Goal: Complete application form: Complete application form

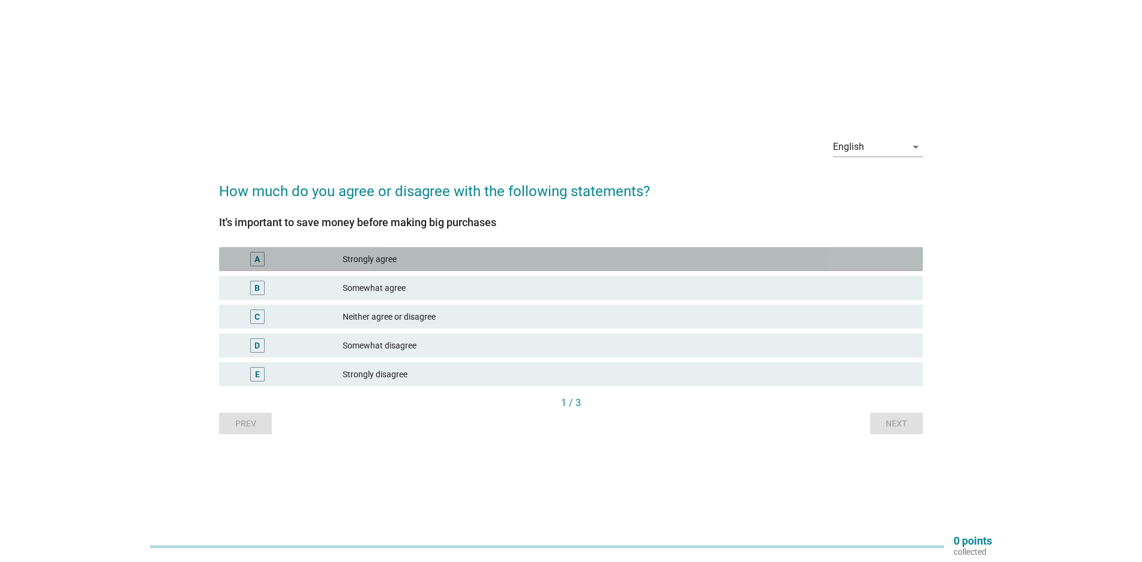
click at [448, 260] on div "Strongly agree" at bounding box center [628, 259] width 571 height 14
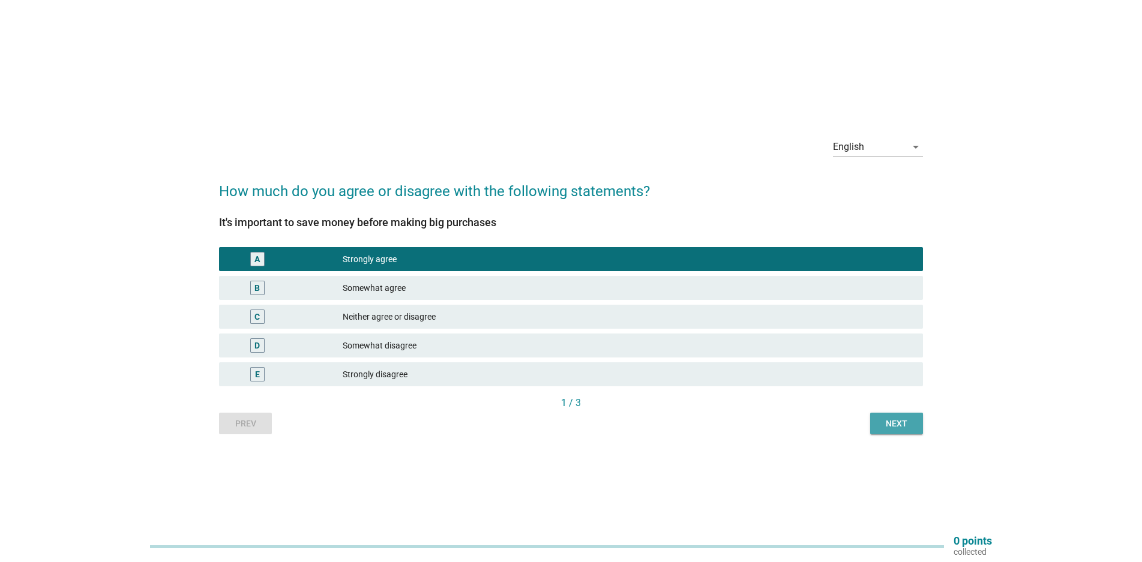
click at [888, 425] on div "Next" at bounding box center [896, 424] width 34 height 13
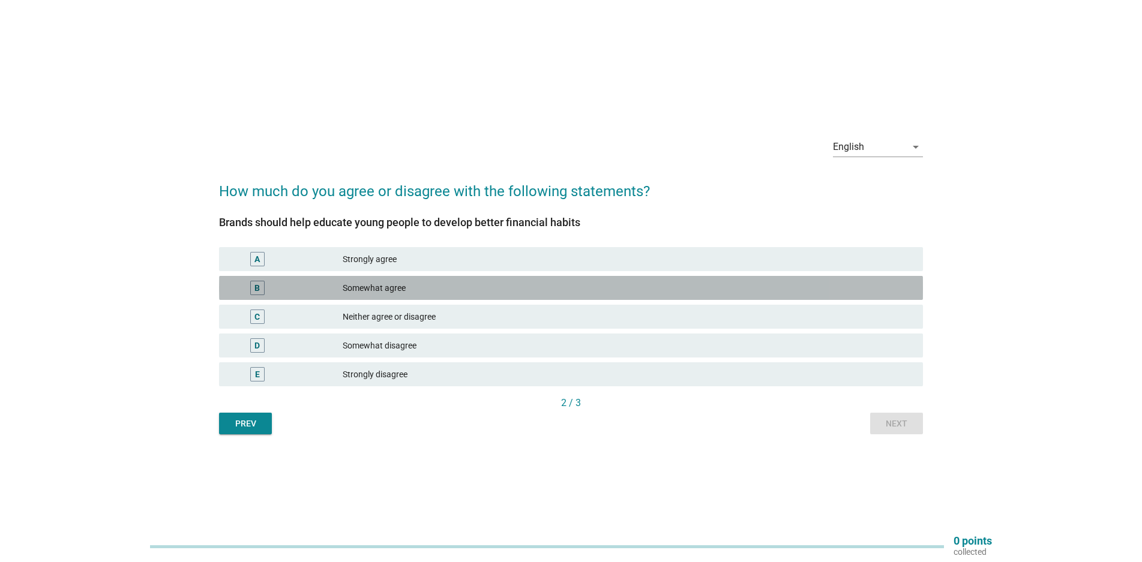
click at [469, 288] on div "Somewhat agree" at bounding box center [628, 288] width 571 height 14
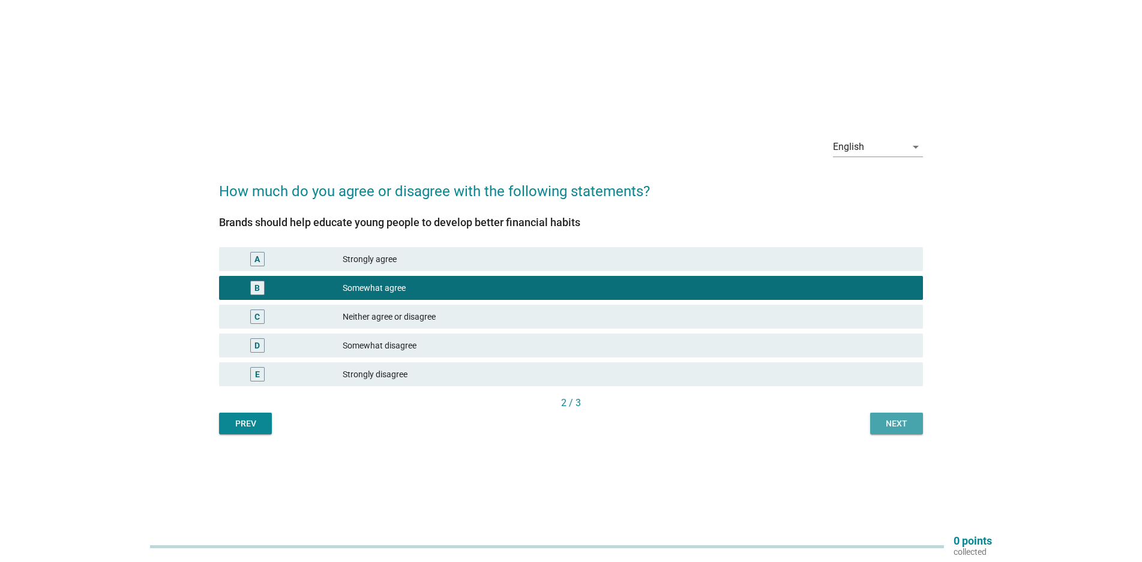
click at [881, 428] on div "Next" at bounding box center [896, 424] width 34 height 13
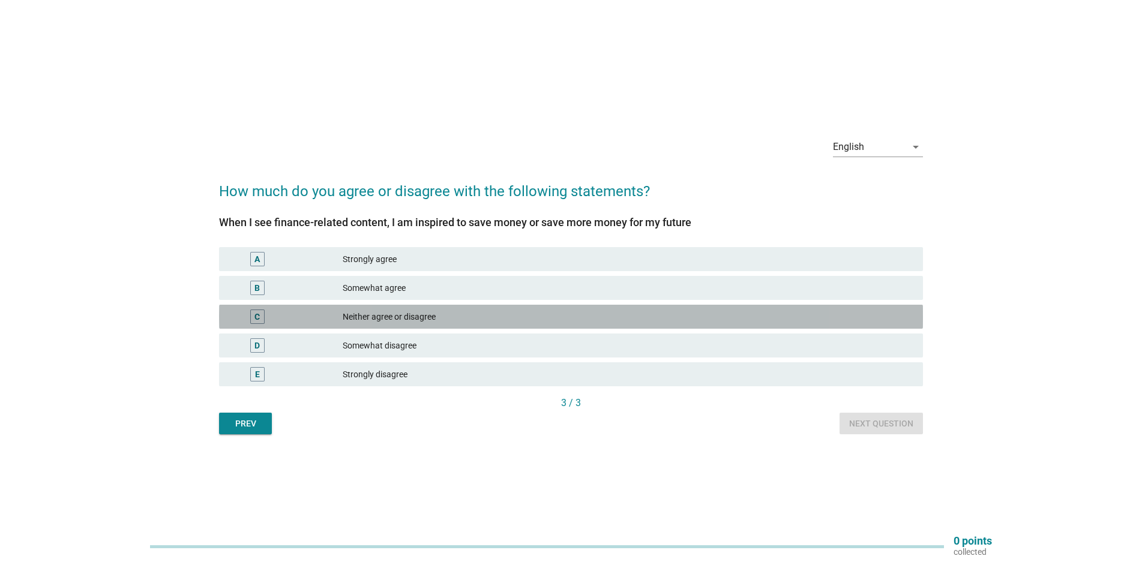
click at [451, 316] on div "Neither agree or disagree" at bounding box center [628, 317] width 571 height 14
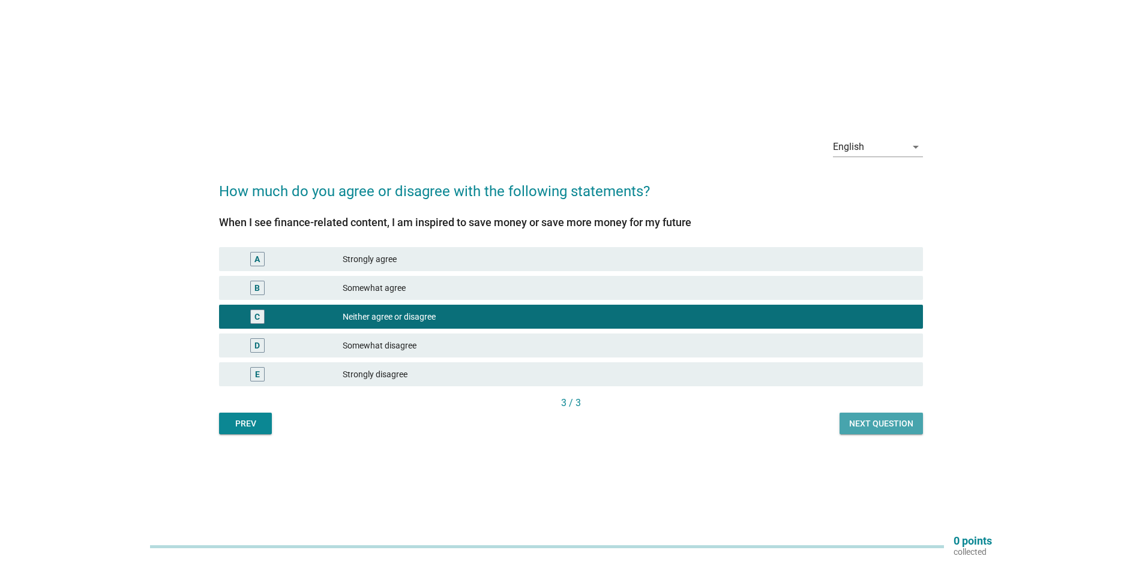
click at [868, 419] on div "Next question" at bounding box center [881, 424] width 64 height 13
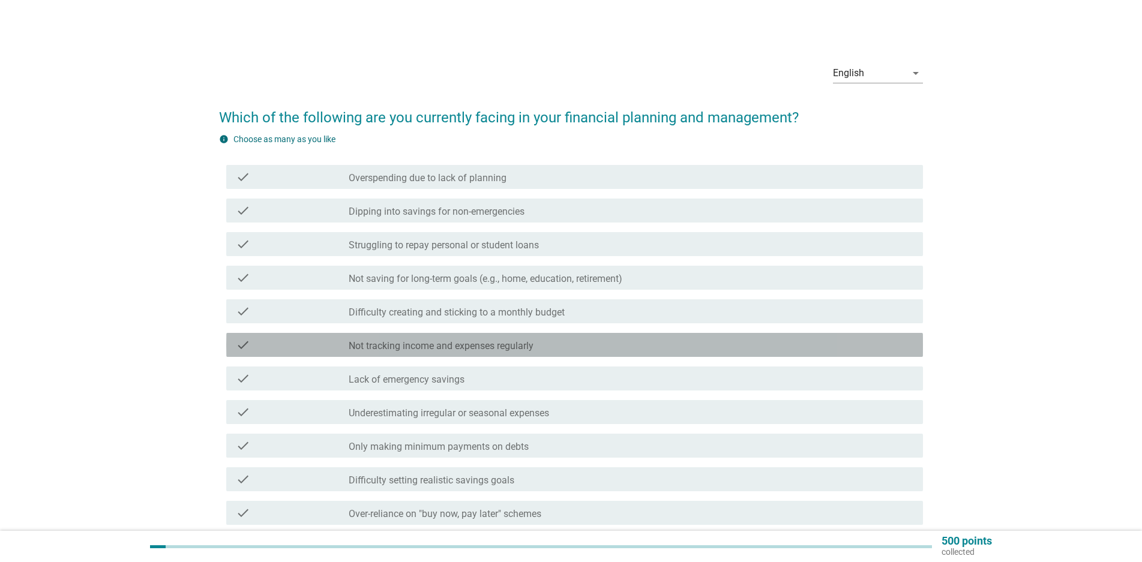
click at [517, 347] on label "Not tracking income and expenses regularly" at bounding box center [441, 346] width 185 height 12
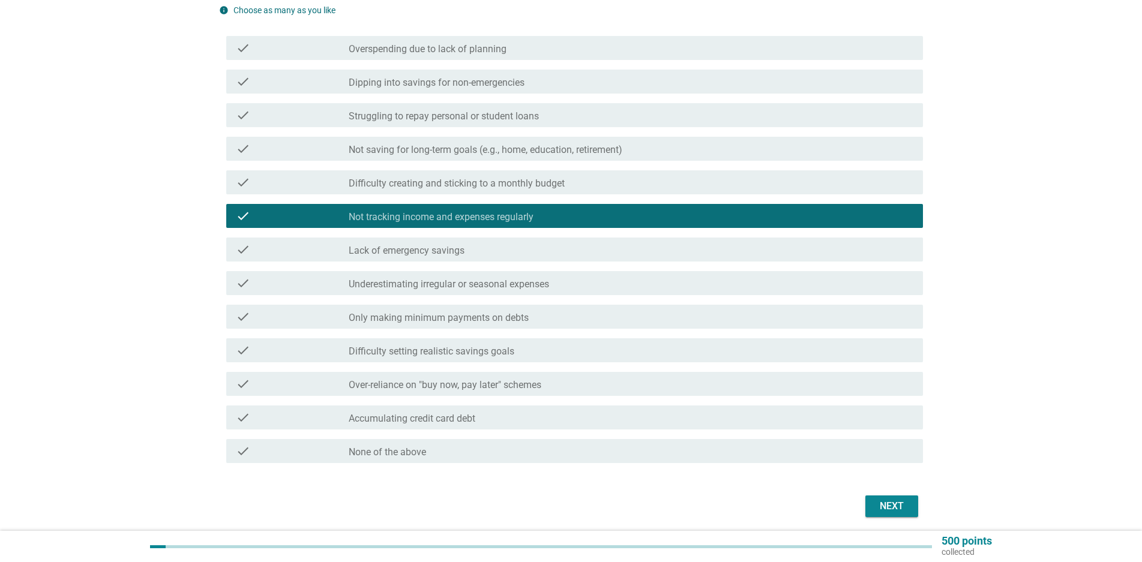
scroll to position [173, 0]
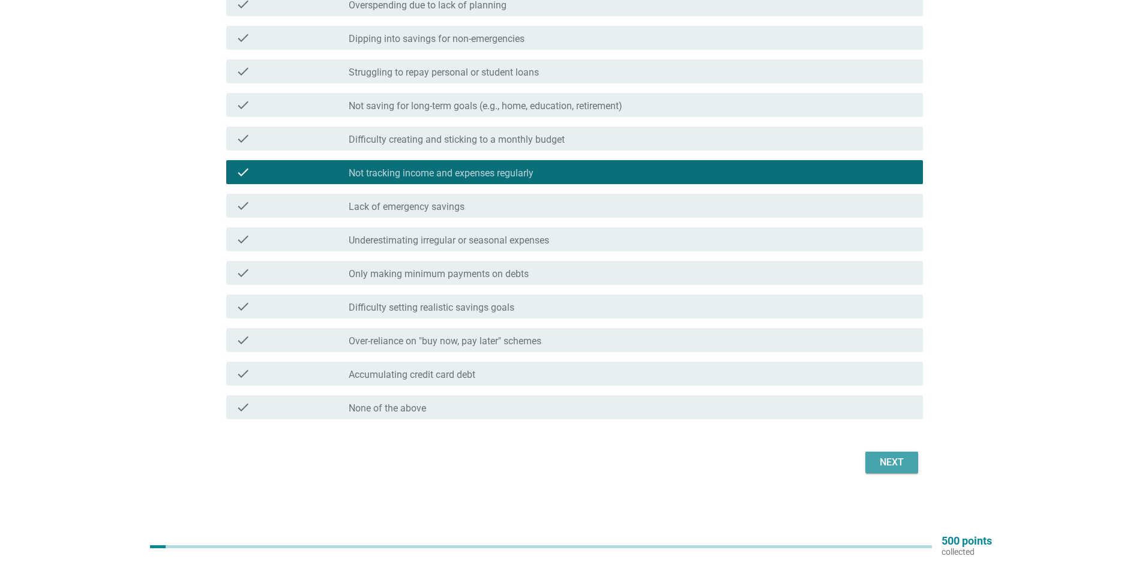
click at [892, 467] on div "Next" at bounding box center [892, 462] width 34 height 14
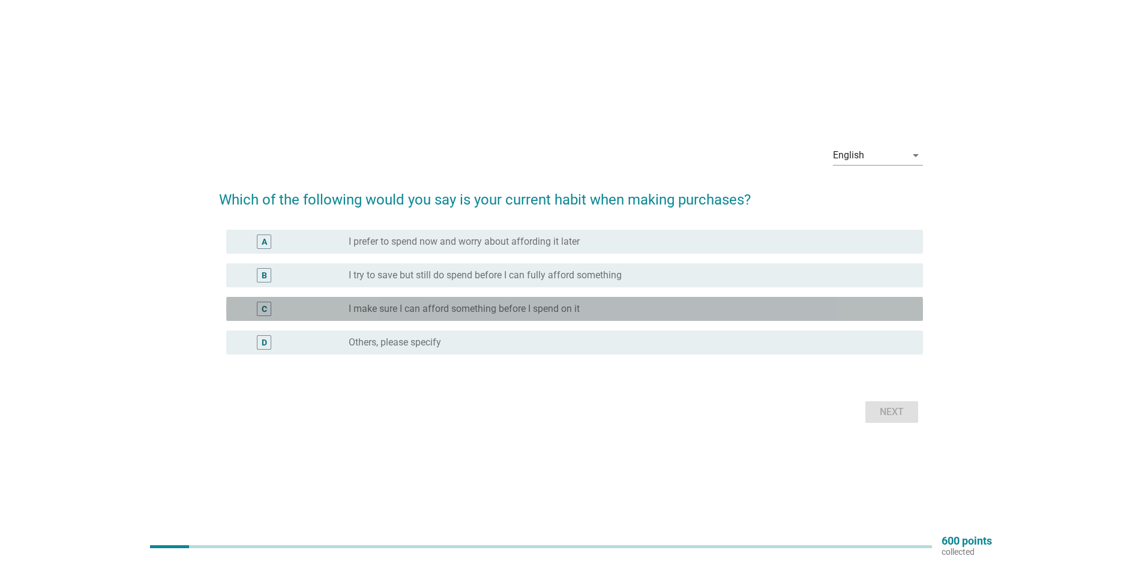
click at [601, 310] on div "radio_button_unchecked I make sure I can afford something before I spend on it" at bounding box center [626, 309] width 555 height 12
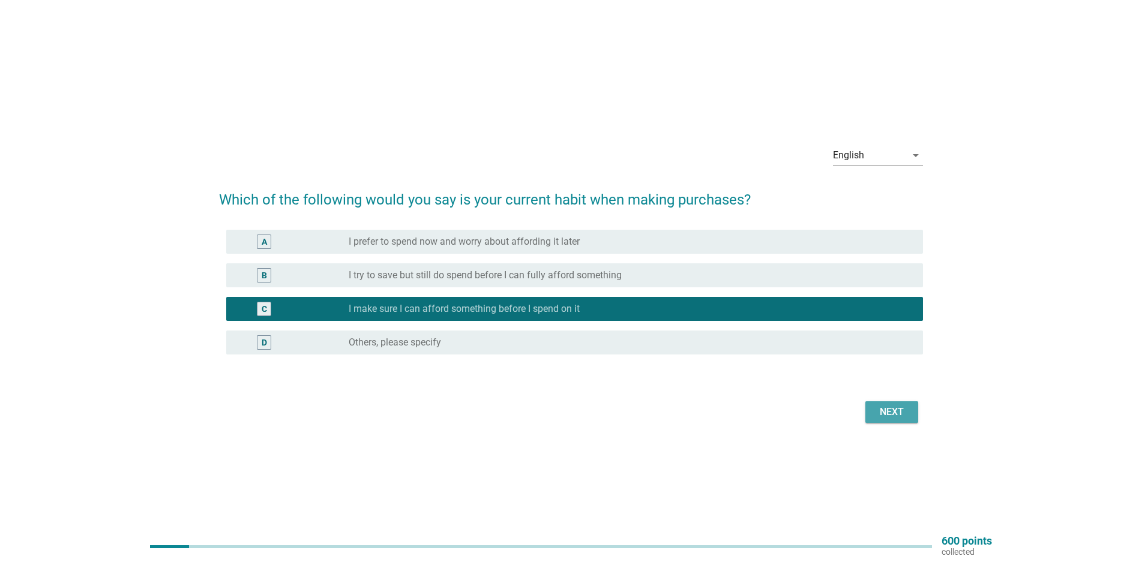
click at [874, 407] on button "Next" at bounding box center [891, 412] width 53 height 22
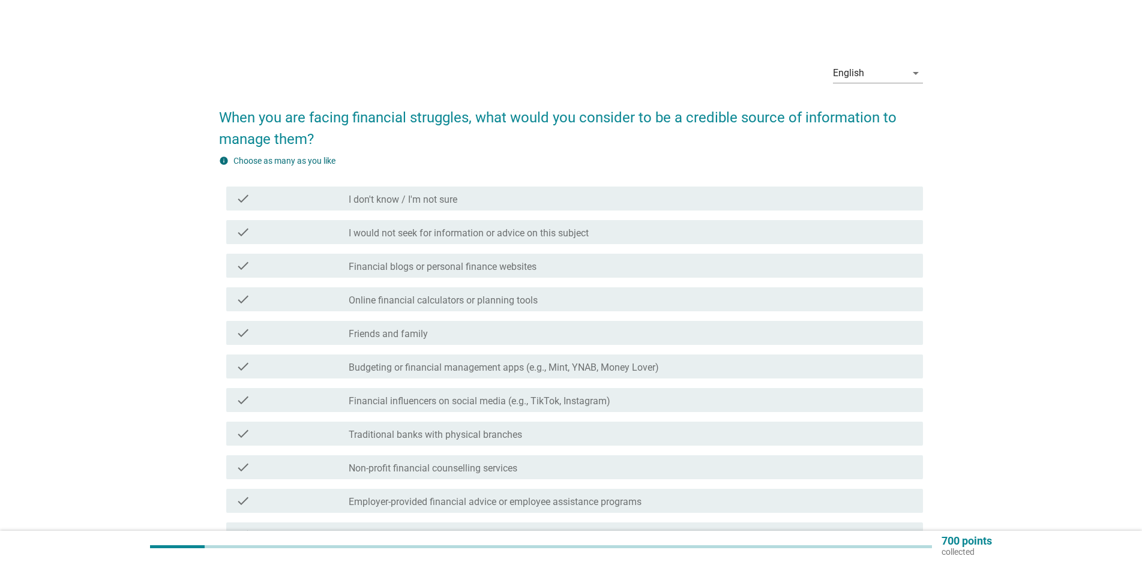
click at [698, 337] on div "check_box_outline_blank Friends and family" at bounding box center [631, 333] width 565 height 14
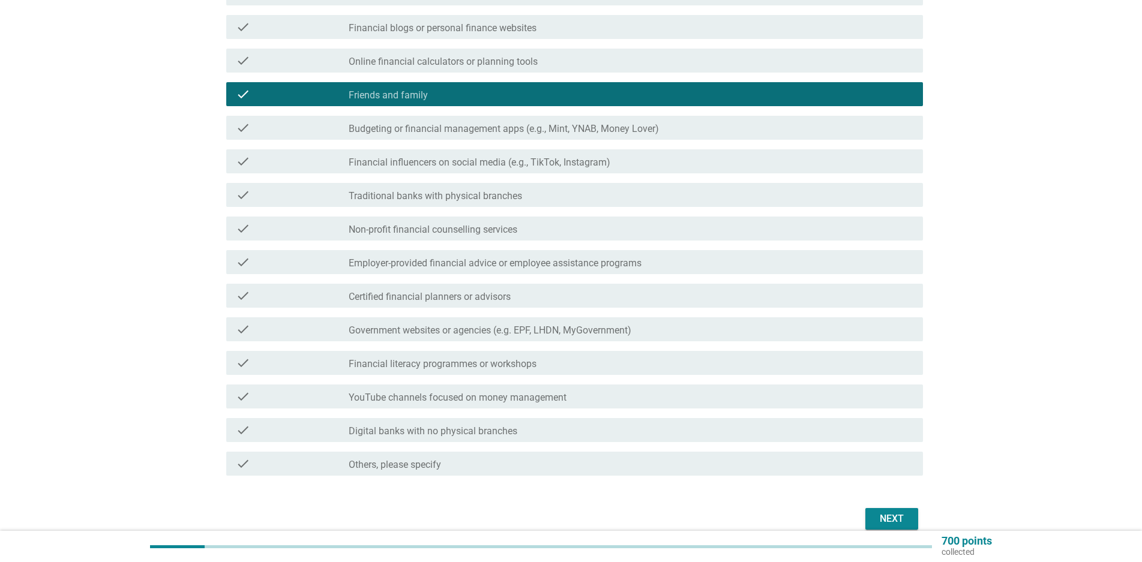
scroll to position [240, 0]
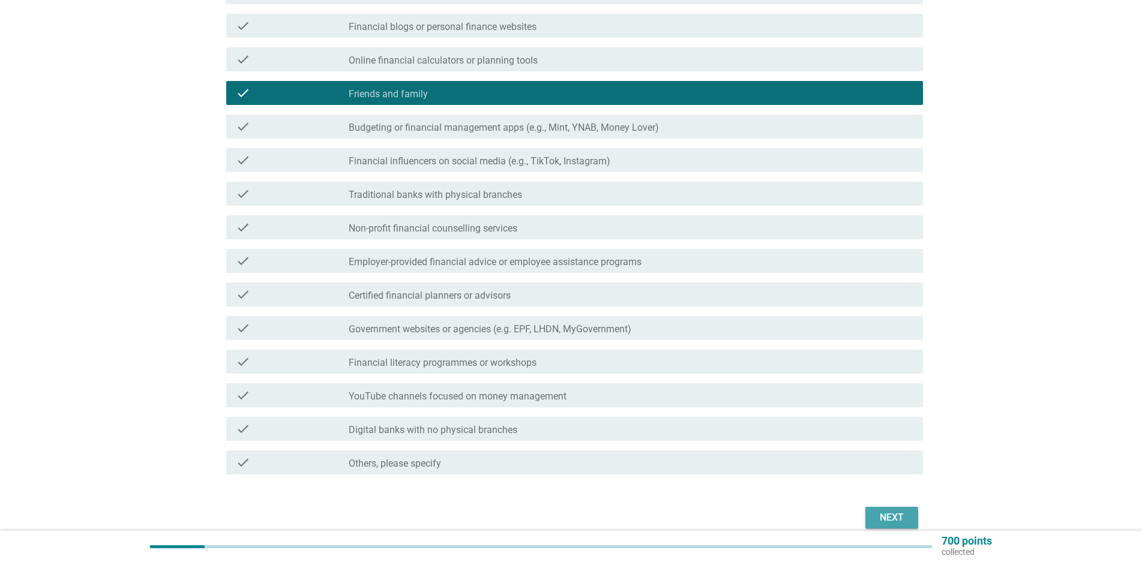
click at [877, 514] on div "Next" at bounding box center [892, 518] width 34 height 14
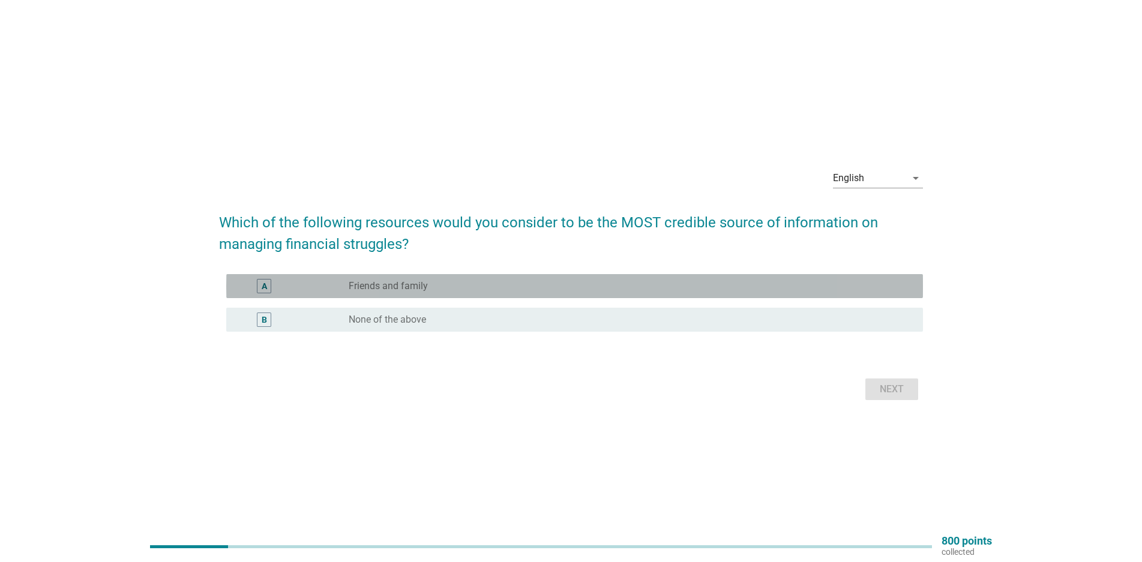
click at [557, 287] on div "radio_button_unchecked Friends and family" at bounding box center [626, 286] width 555 height 12
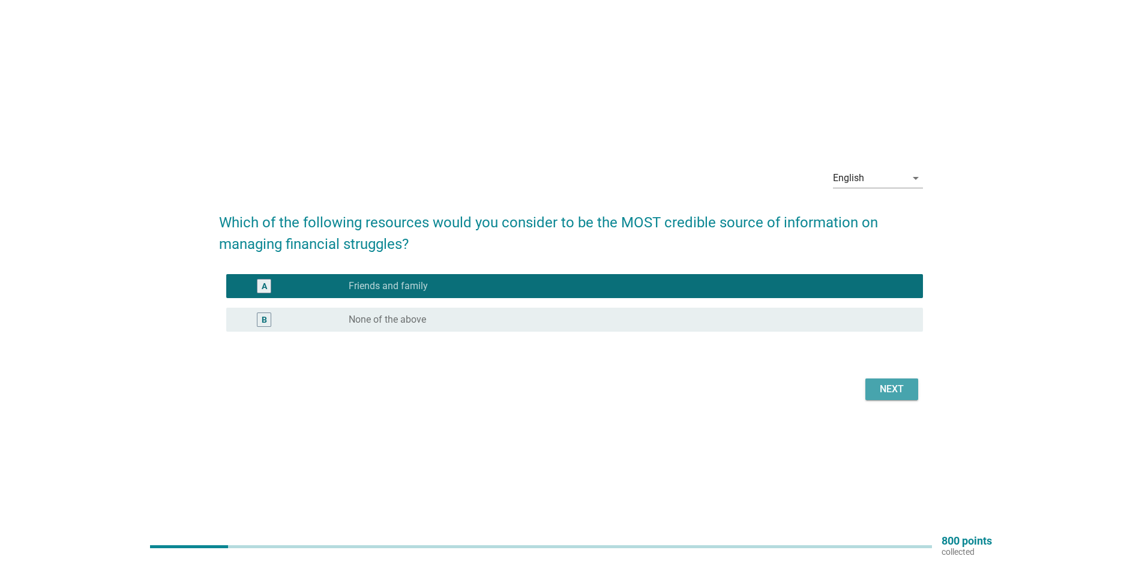
click at [887, 396] on div "Next" at bounding box center [892, 389] width 34 height 14
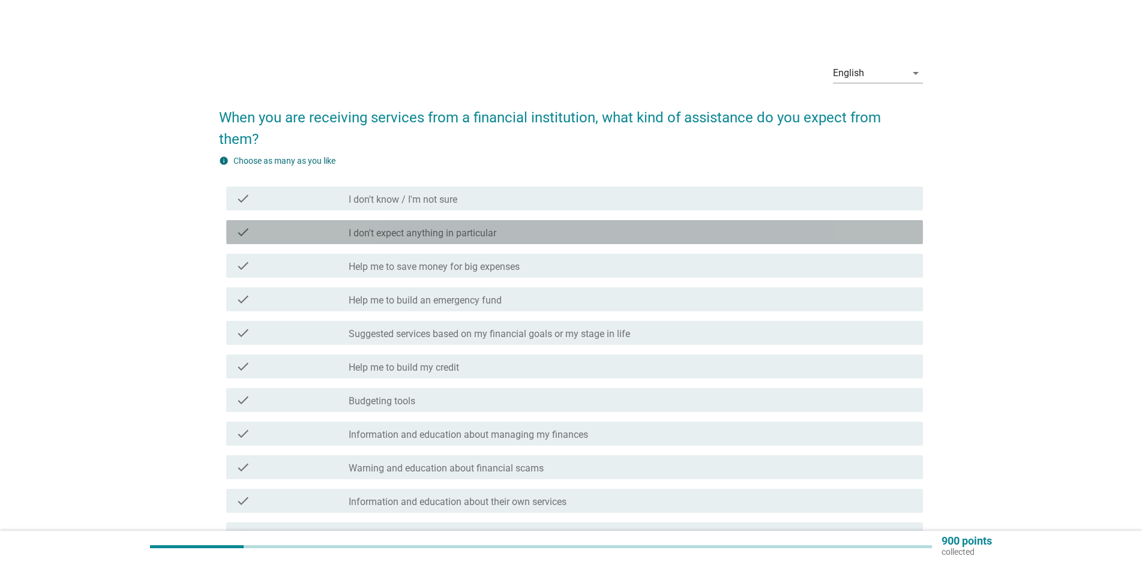
click at [530, 232] on div "check_box_outline_blank I don't expect anything in particular" at bounding box center [631, 232] width 565 height 14
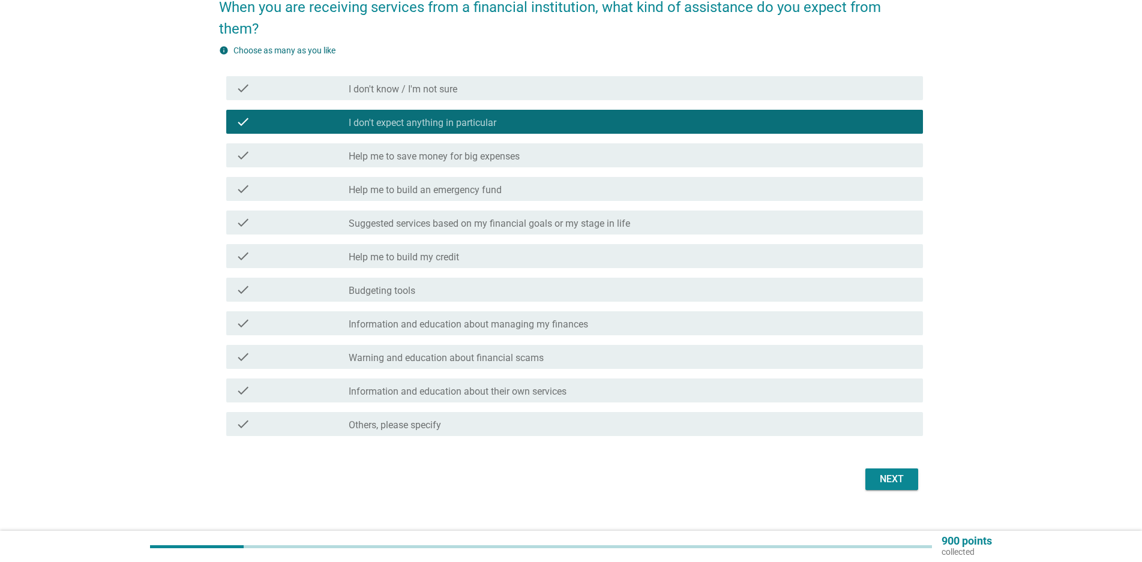
scroll to position [127, 0]
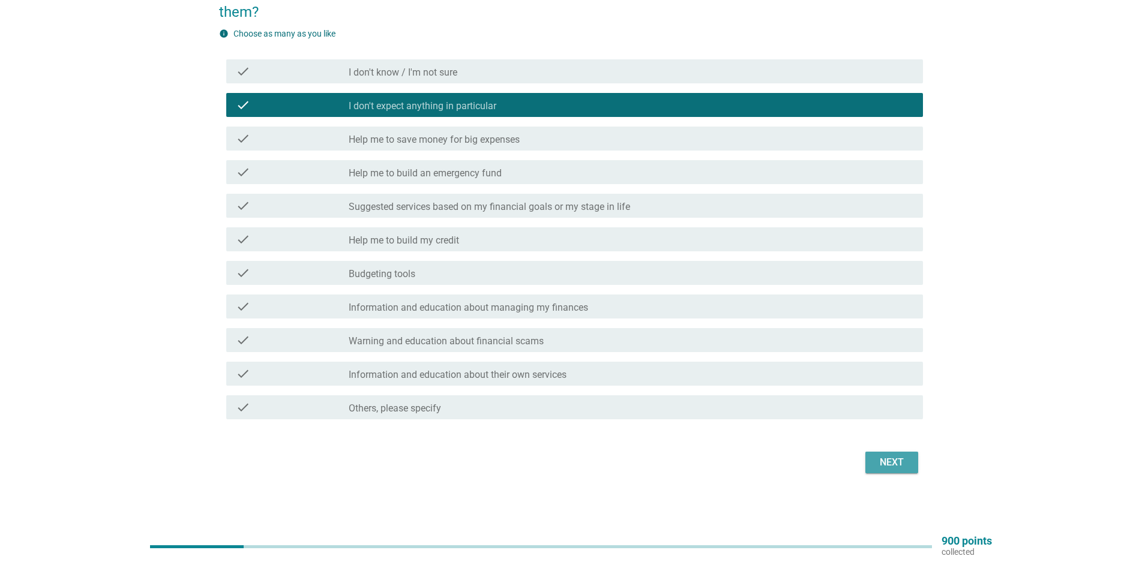
click at [903, 468] on div "Next" at bounding box center [892, 462] width 34 height 14
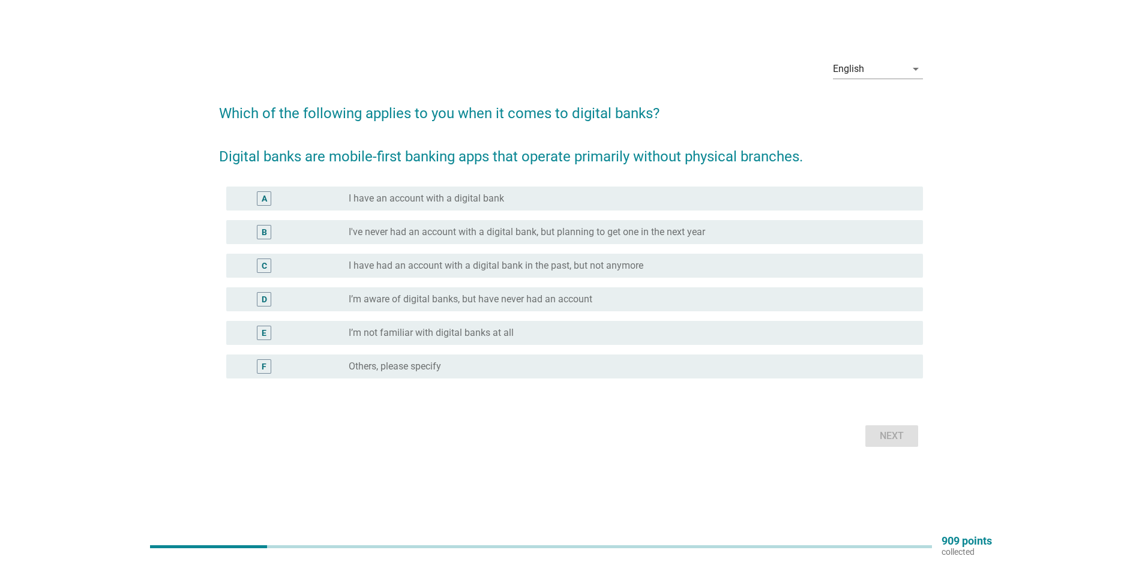
scroll to position [0, 0]
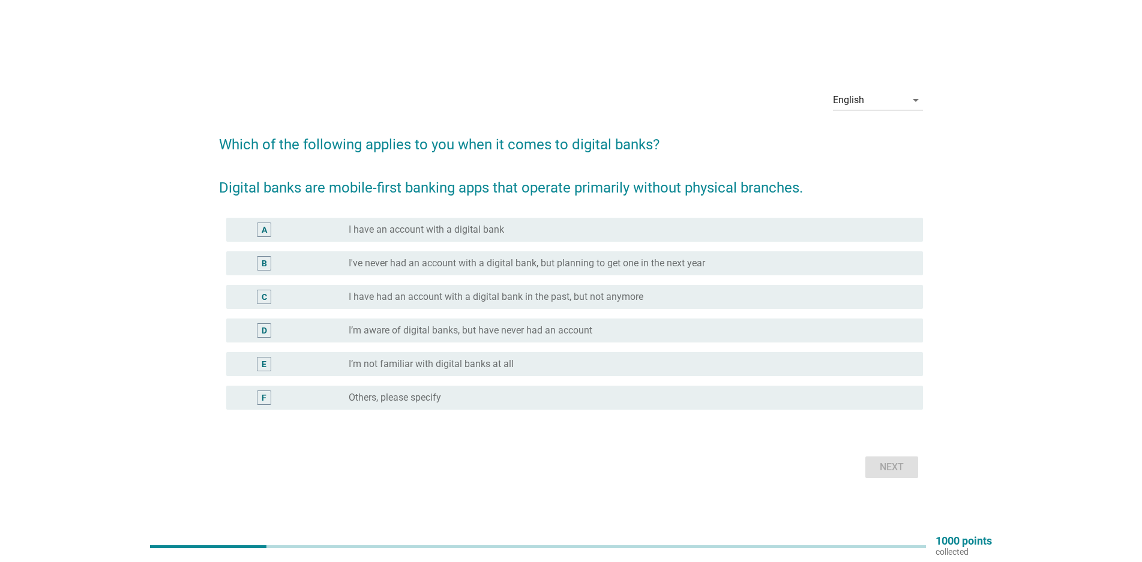
click at [611, 363] on div "radio_button_unchecked I’m not familiar with digital banks at all" at bounding box center [626, 364] width 555 height 12
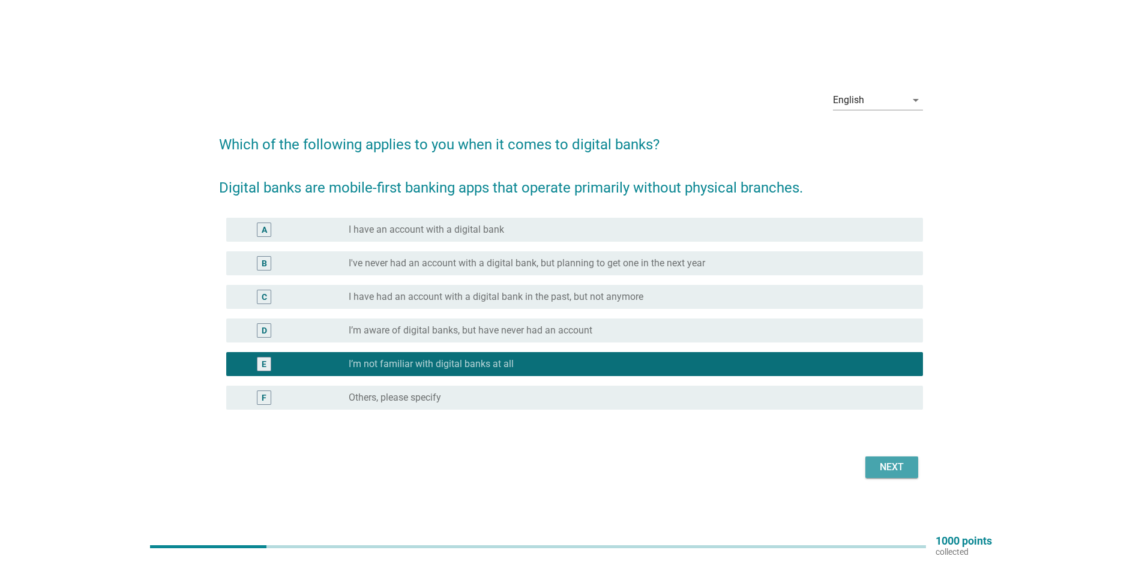
click at [875, 466] on div "Next" at bounding box center [892, 467] width 34 height 14
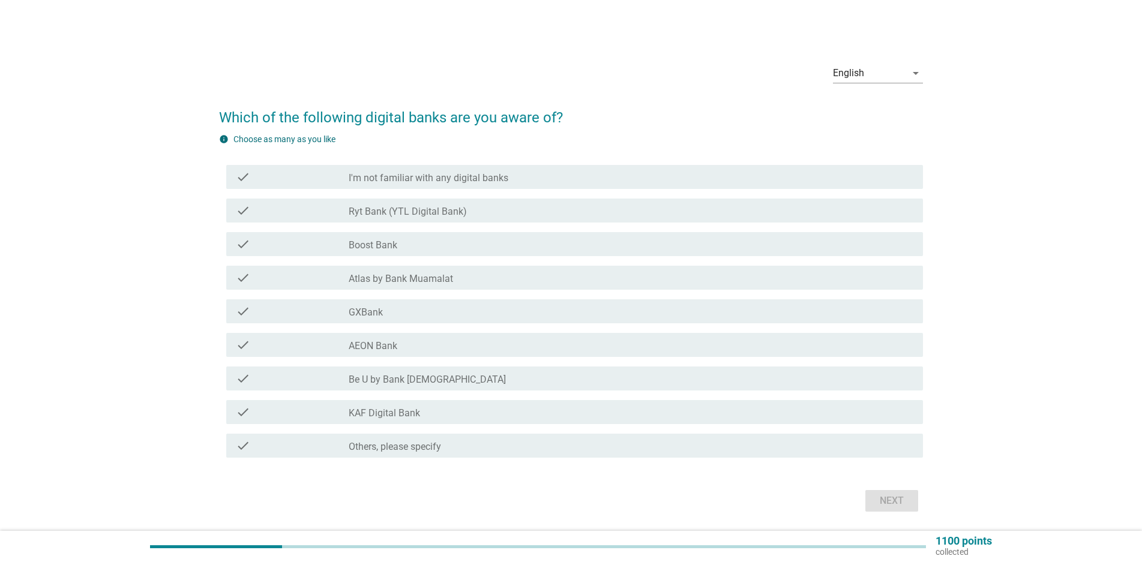
click at [560, 177] on div "check_box_outline_blank I'm not familiar with any digital banks" at bounding box center [631, 177] width 565 height 14
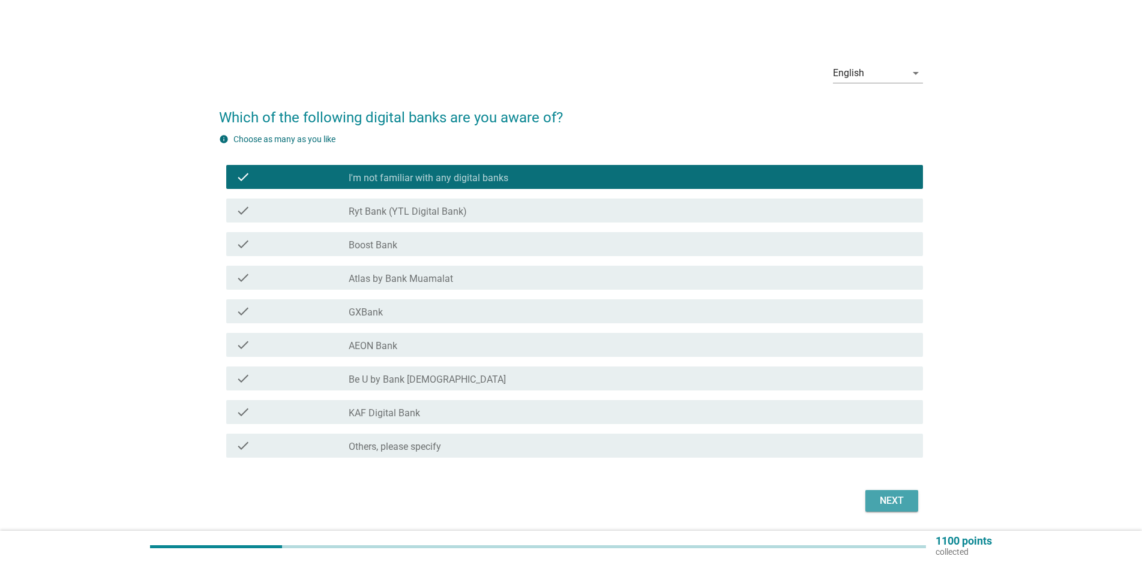
click at [885, 498] on div "Next" at bounding box center [892, 501] width 34 height 14
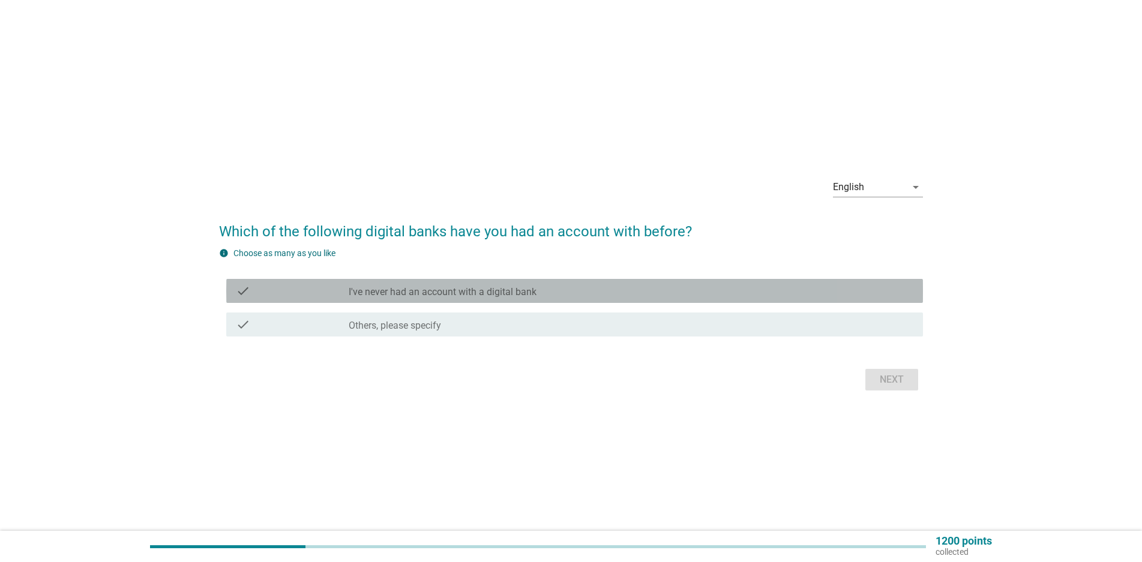
click at [680, 286] on div "check_box_outline_blank I've never had an account with a digital bank" at bounding box center [631, 291] width 565 height 14
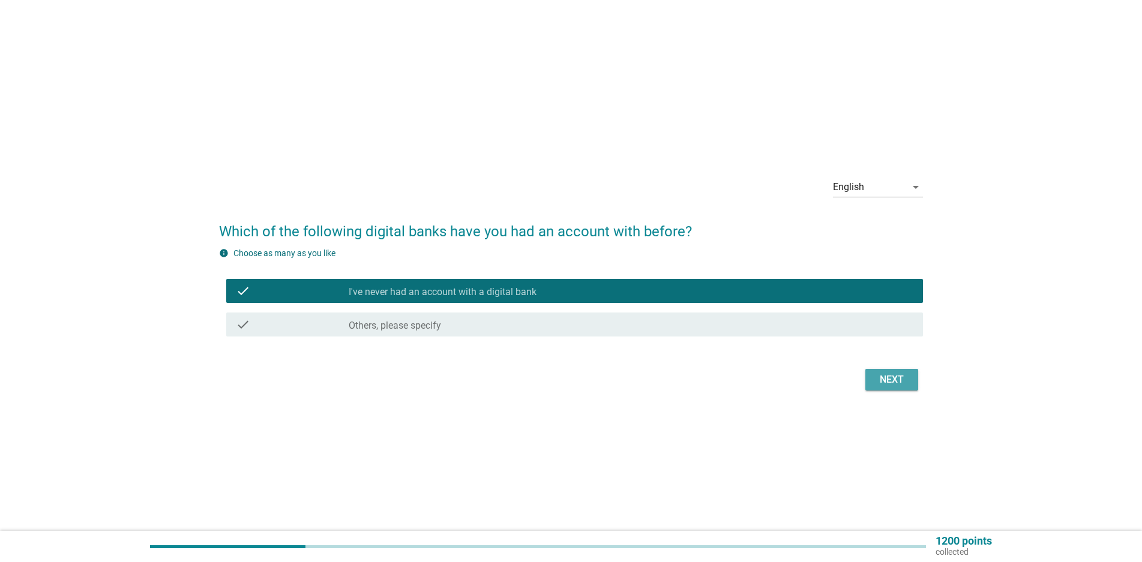
click at [891, 381] on div "Next" at bounding box center [892, 380] width 34 height 14
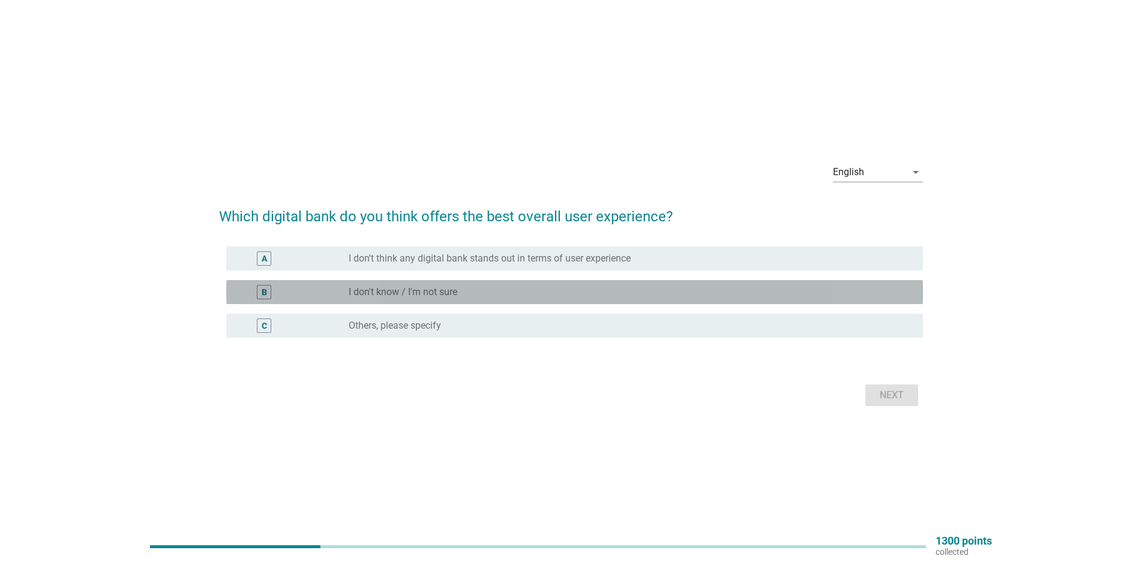
click at [643, 287] on div "radio_button_unchecked I don't know / I'm not sure" at bounding box center [626, 292] width 555 height 12
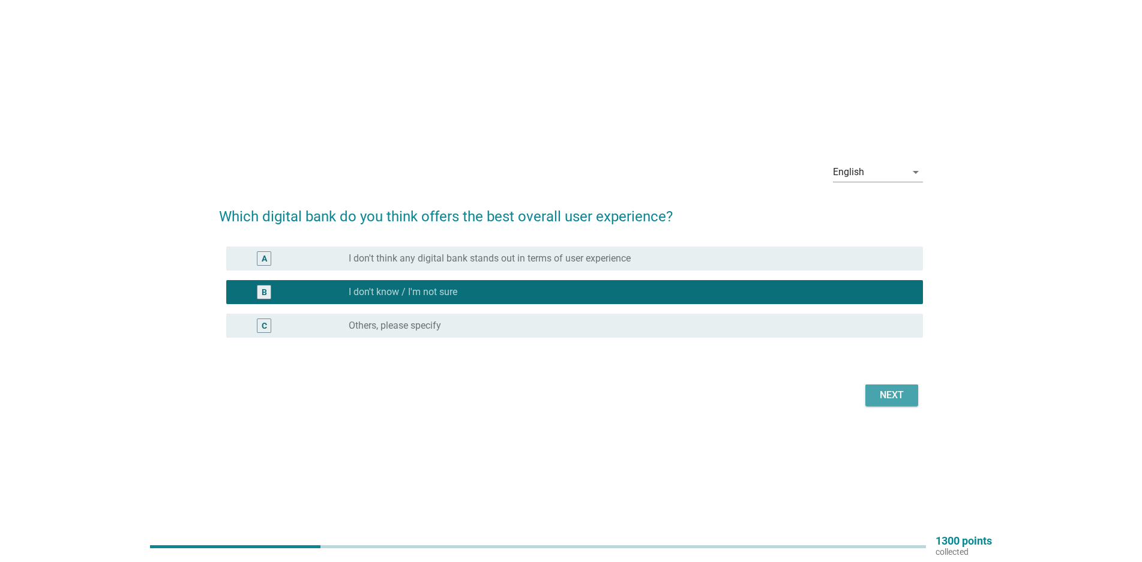
click at [888, 394] on div "Next" at bounding box center [892, 395] width 34 height 14
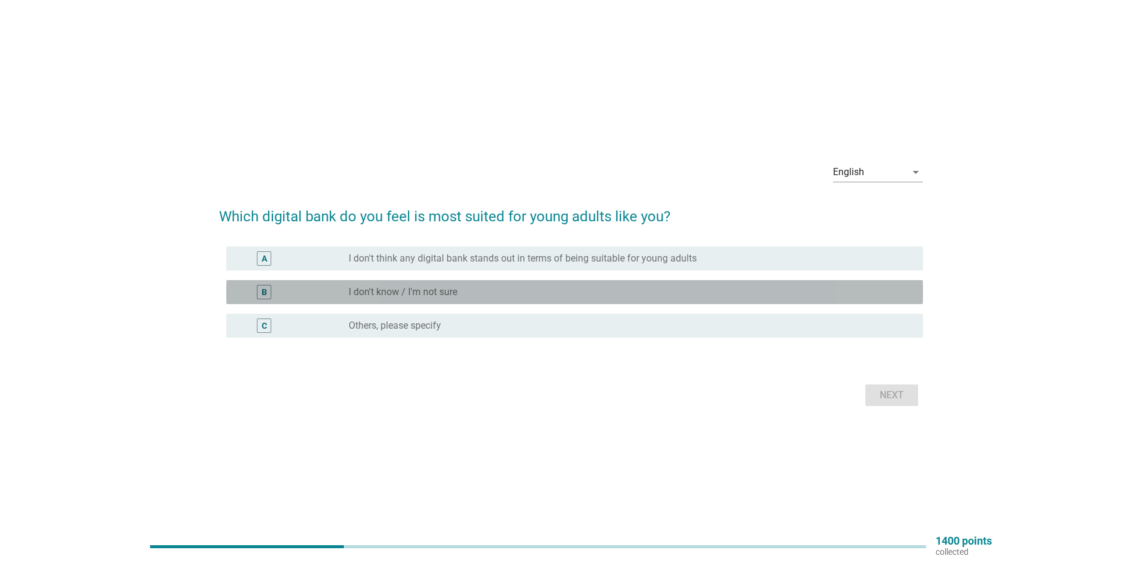
click at [668, 294] on div "radio_button_unchecked I don't know / I'm not sure" at bounding box center [626, 292] width 555 height 12
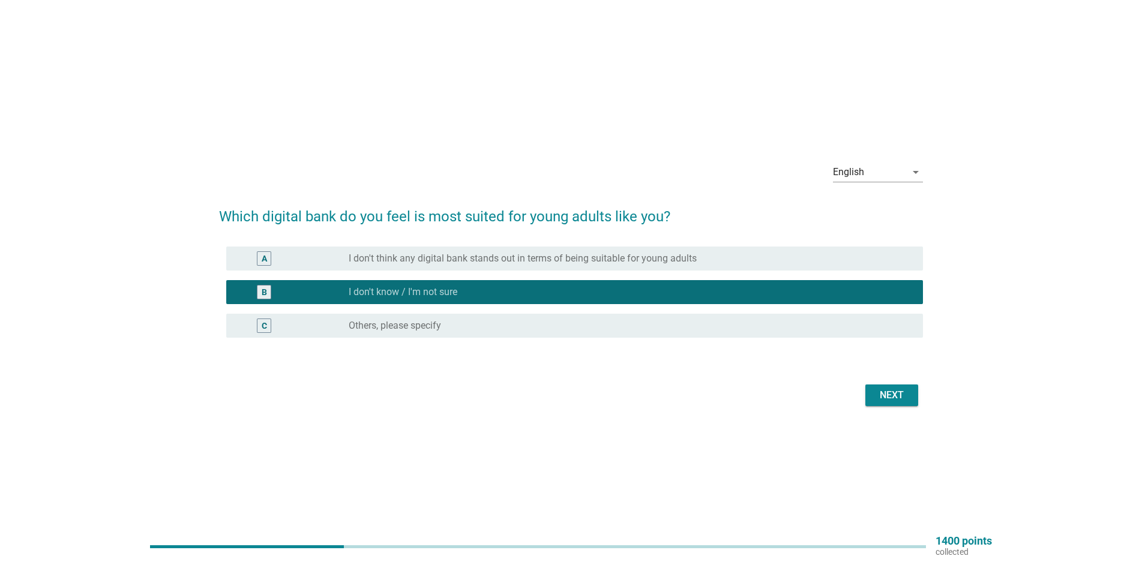
click at [903, 385] on button "Next" at bounding box center [891, 396] width 53 height 22
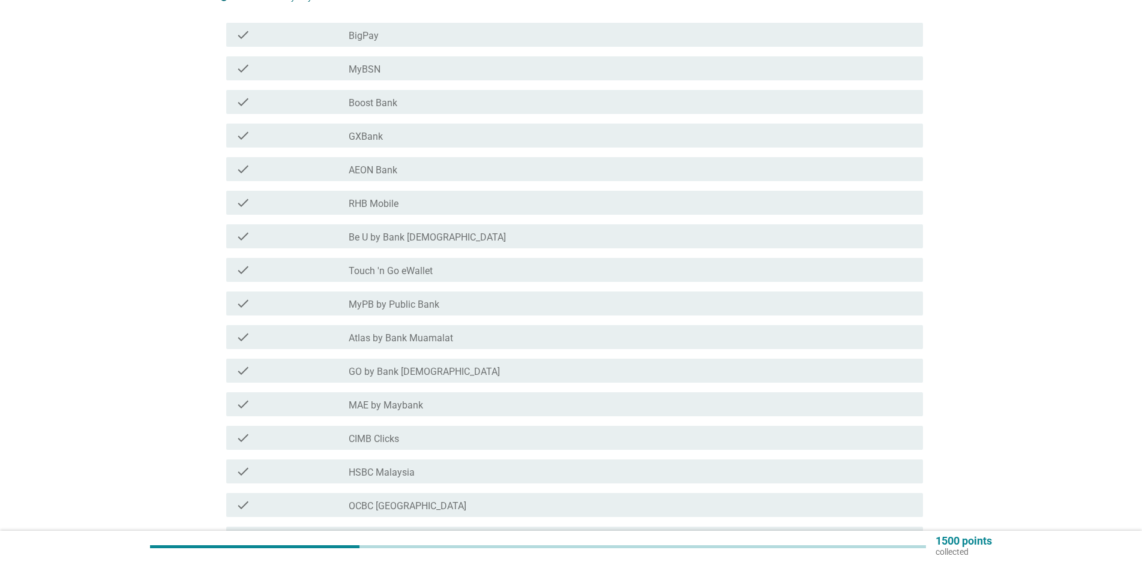
scroll to position [160, 0]
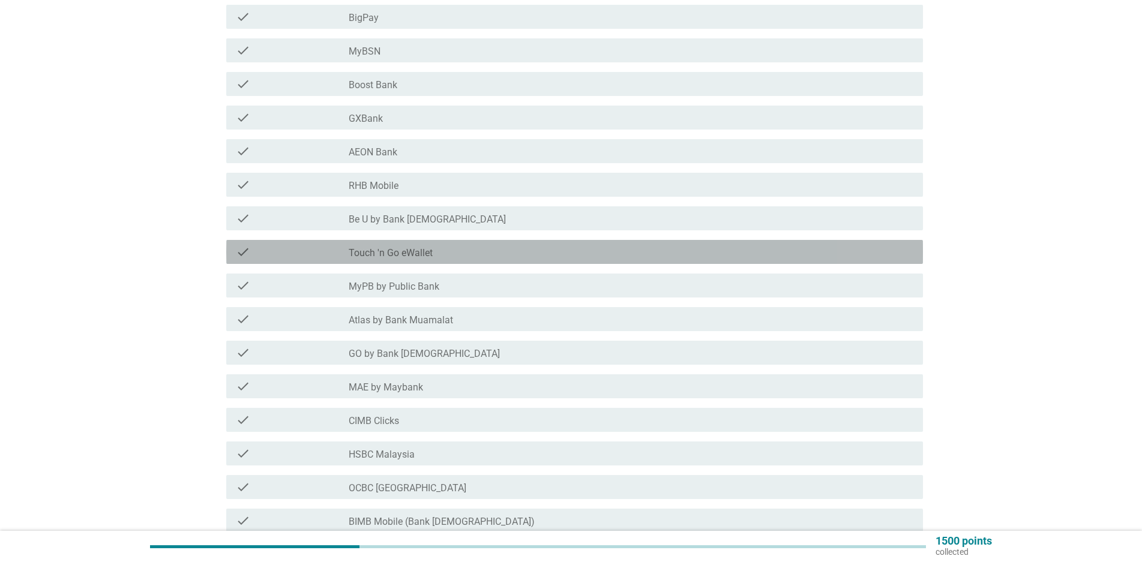
click at [576, 258] on div "check_box_outline_blank Touch 'n Go eWallet" at bounding box center [631, 252] width 565 height 14
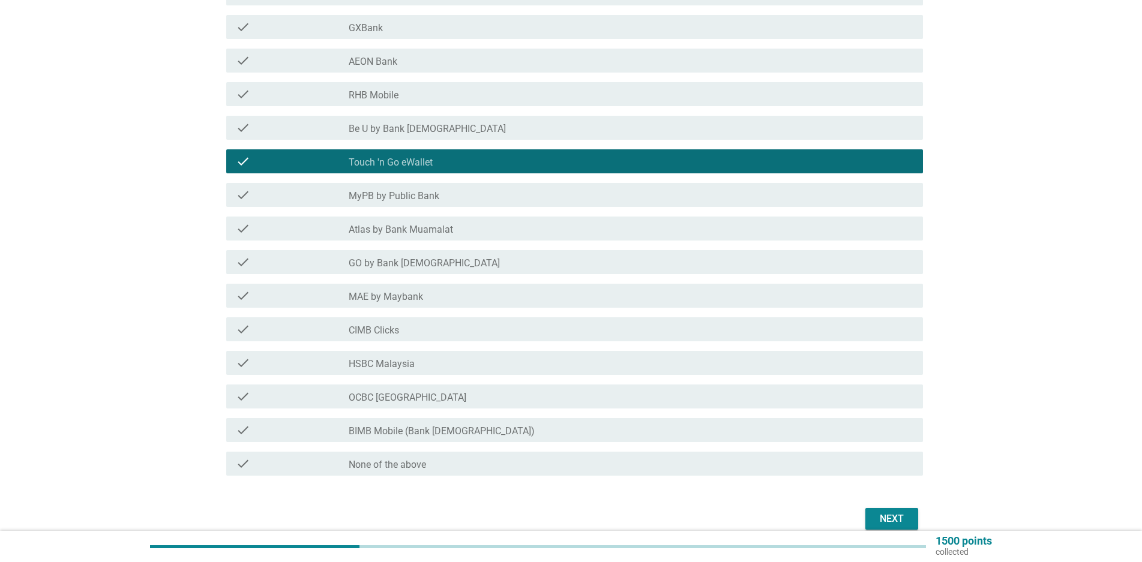
scroll to position [307, 0]
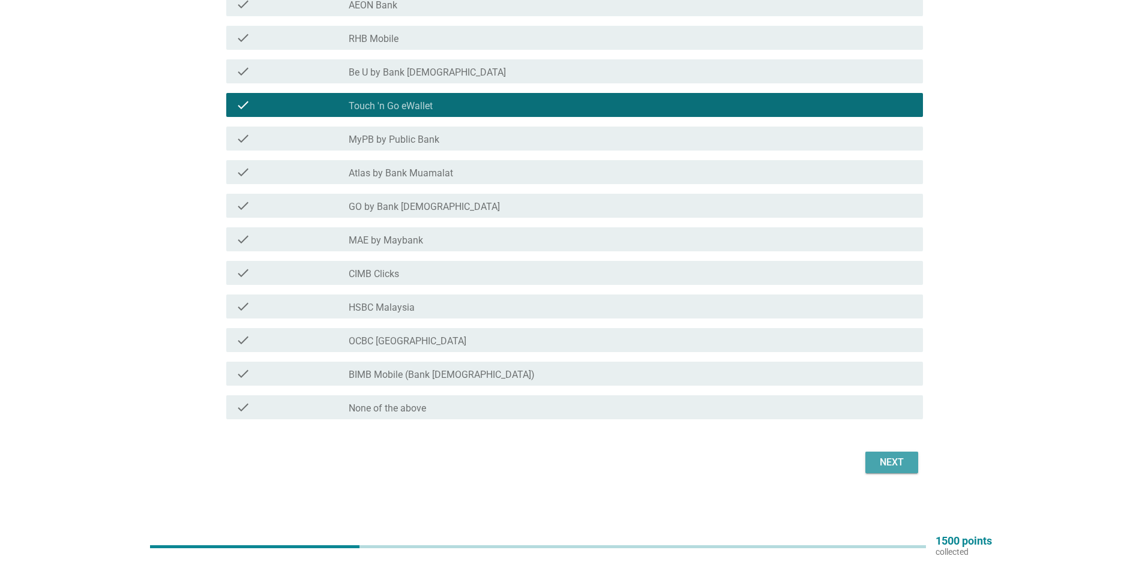
click at [890, 465] on div "Next" at bounding box center [892, 462] width 34 height 14
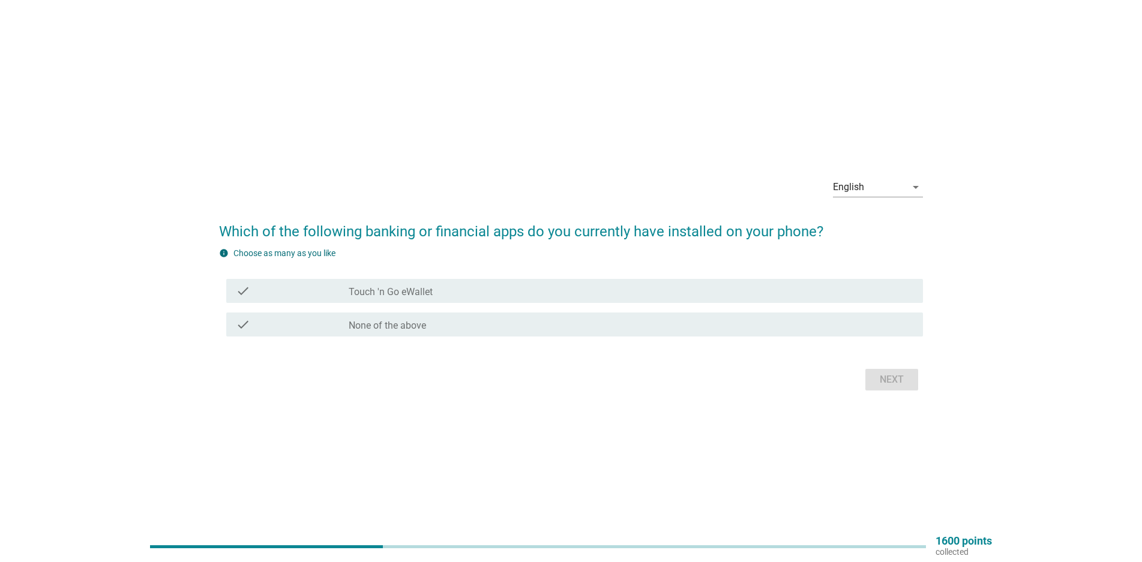
click at [522, 295] on div "check_box_outline_blank Touch 'n Go eWallet" at bounding box center [631, 291] width 565 height 14
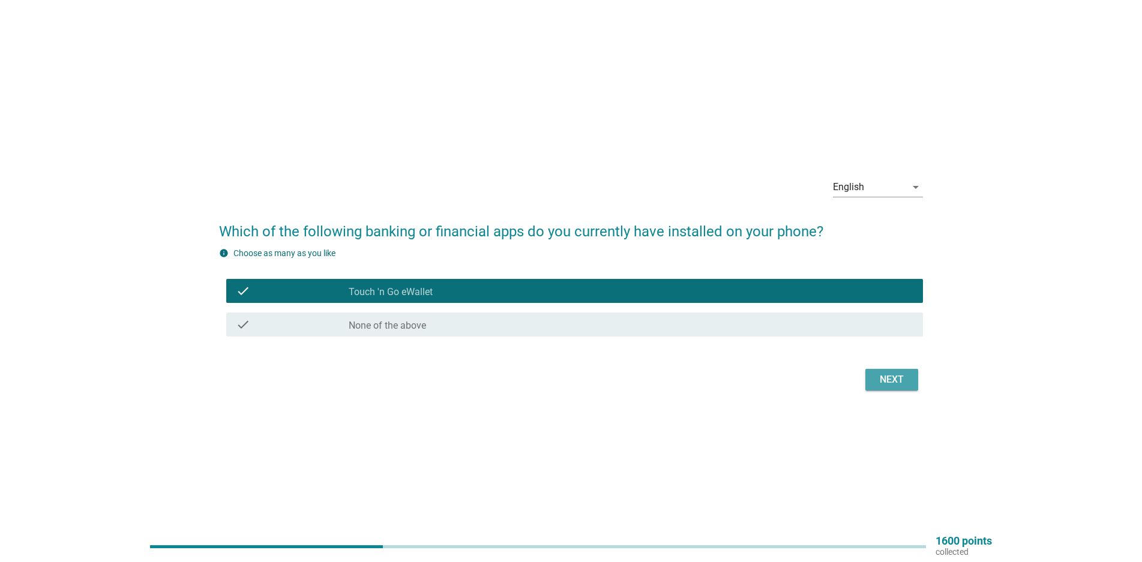
click at [890, 380] on div "Next" at bounding box center [892, 380] width 34 height 14
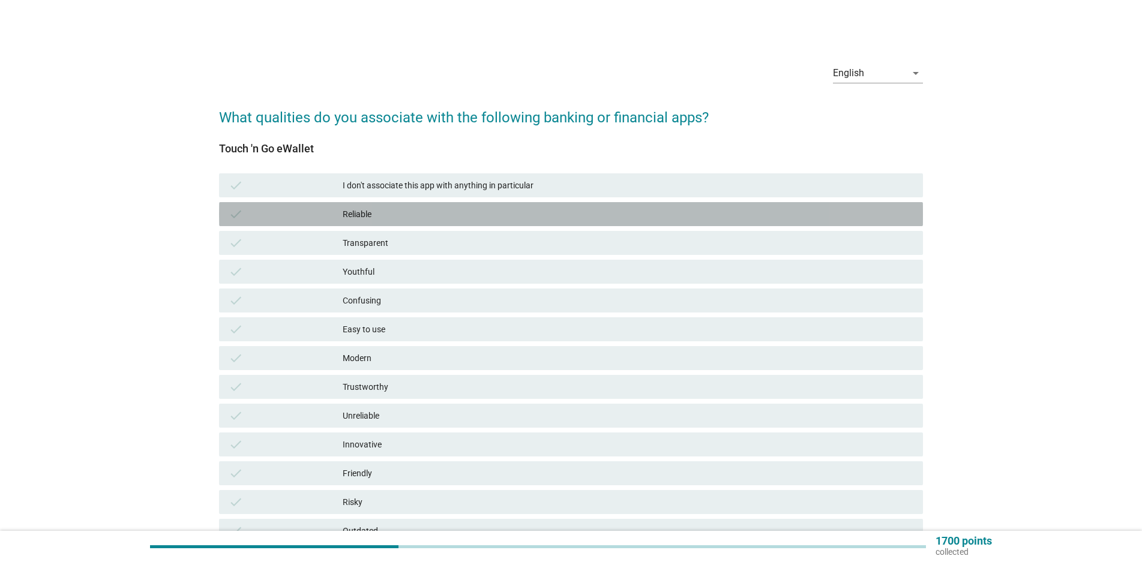
click at [490, 218] on div "Reliable" at bounding box center [628, 214] width 571 height 14
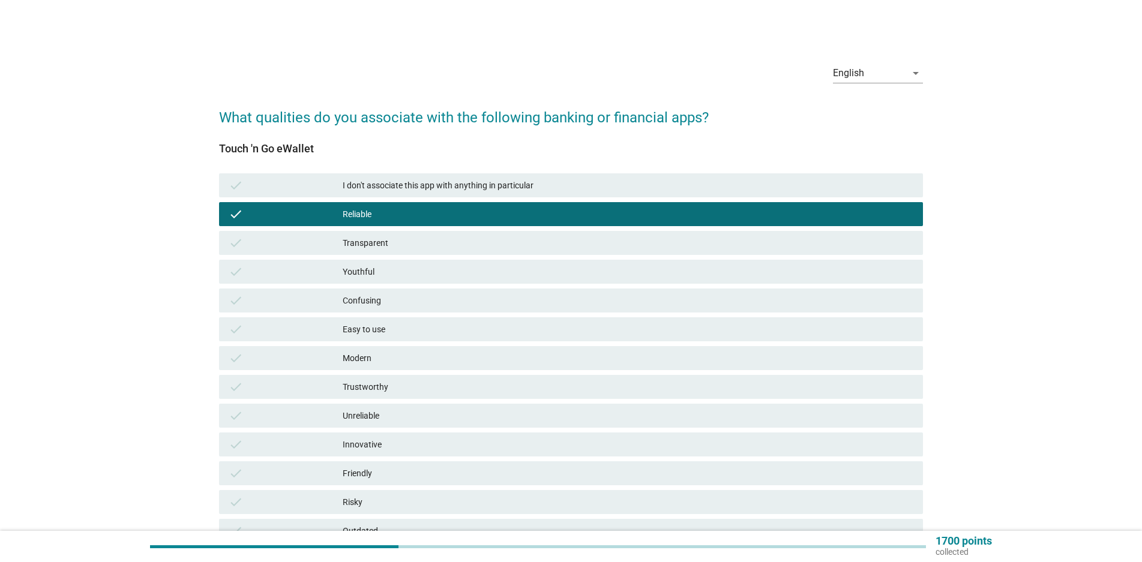
click at [482, 252] on div "check Transparent" at bounding box center [571, 243] width 704 height 24
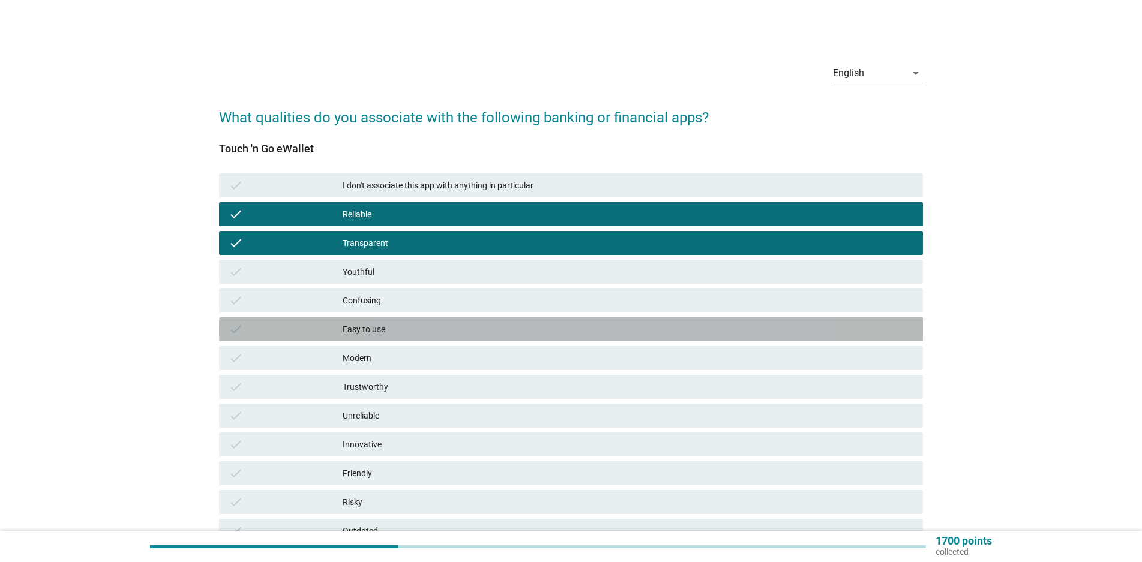
click at [422, 332] on div "Easy to use" at bounding box center [628, 329] width 571 height 14
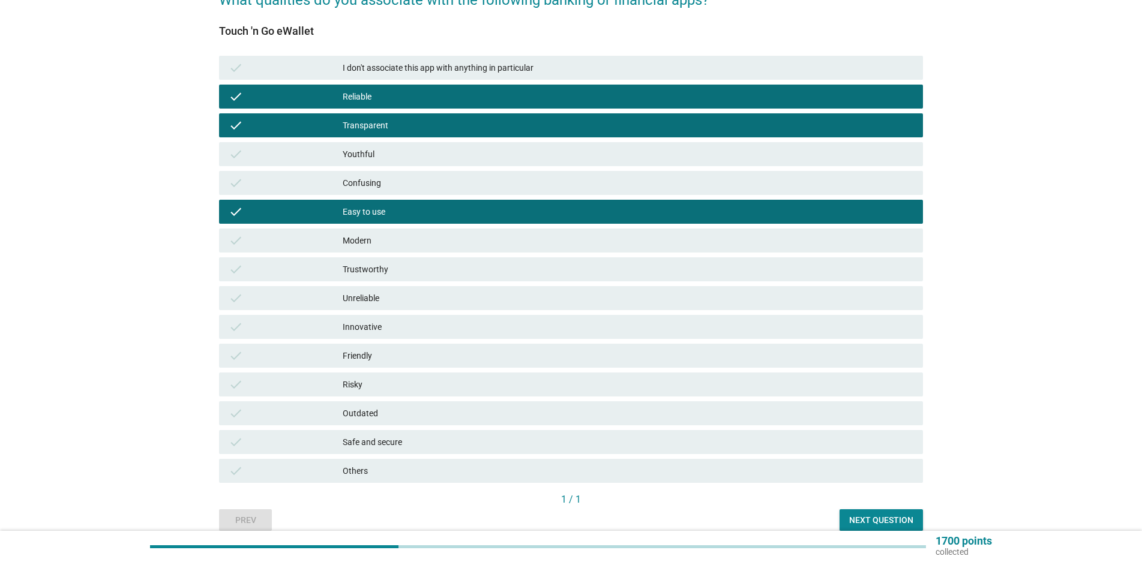
scroll to position [172, 0]
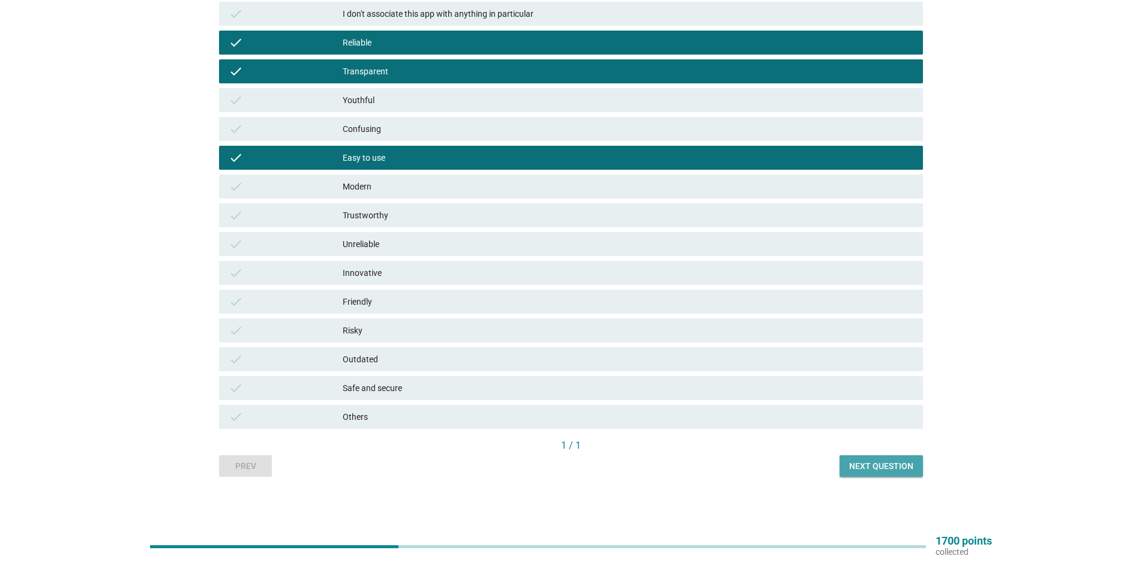
click at [893, 466] on div "Next question" at bounding box center [881, 466] width 64 height 13
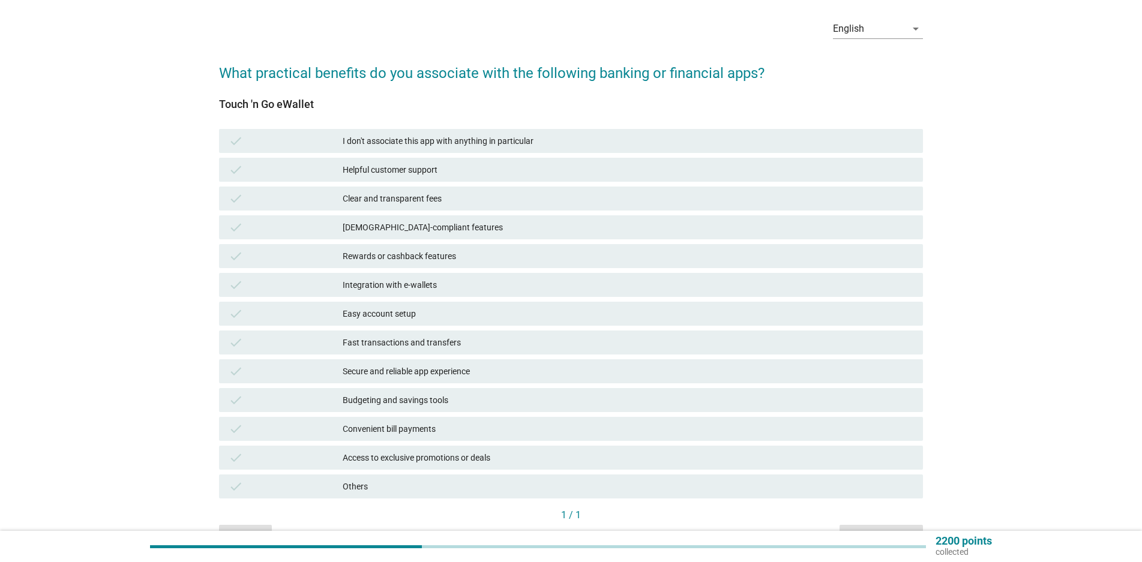
scroll to position [80, 0]
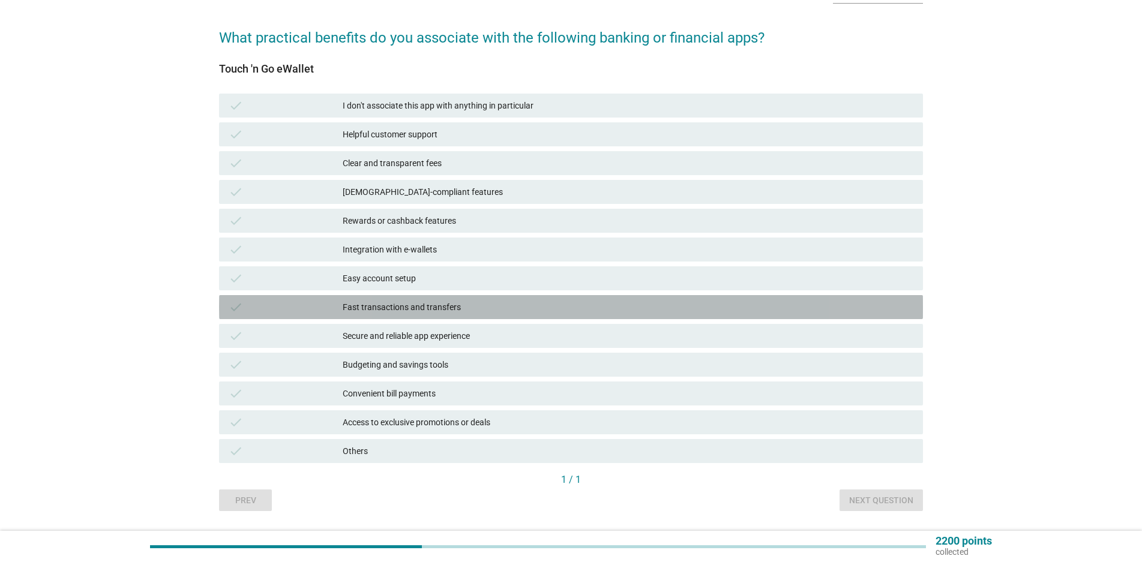
click at [562, 309] on div "Fast transactions and transfers" at bounding box center [628, 307] width 571 height 14
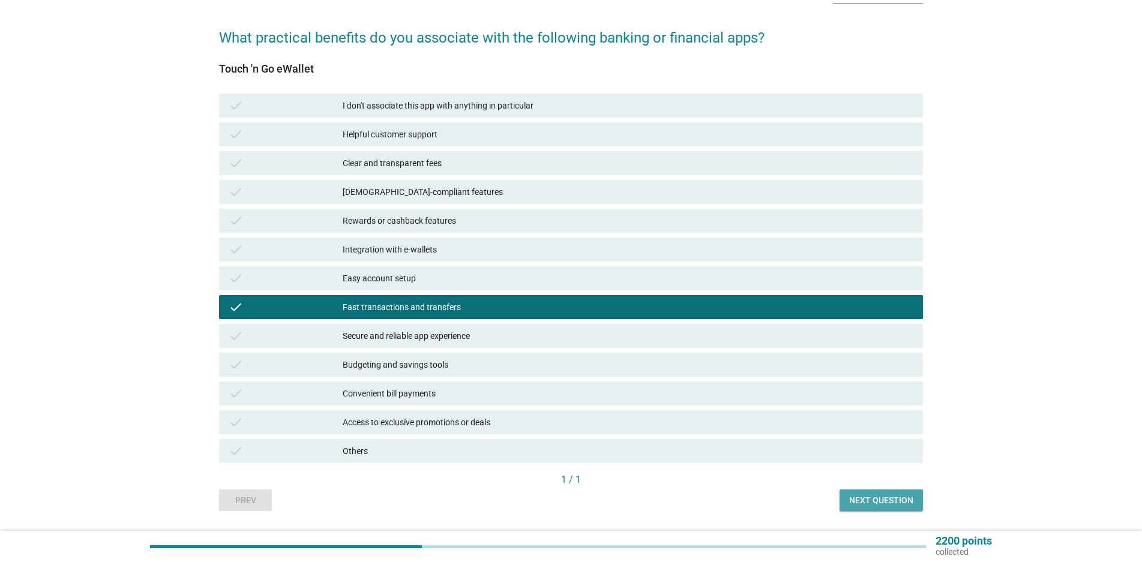
click at [882, 501] on div "Next question" at bounding box center [881, 500] width 64 height 13
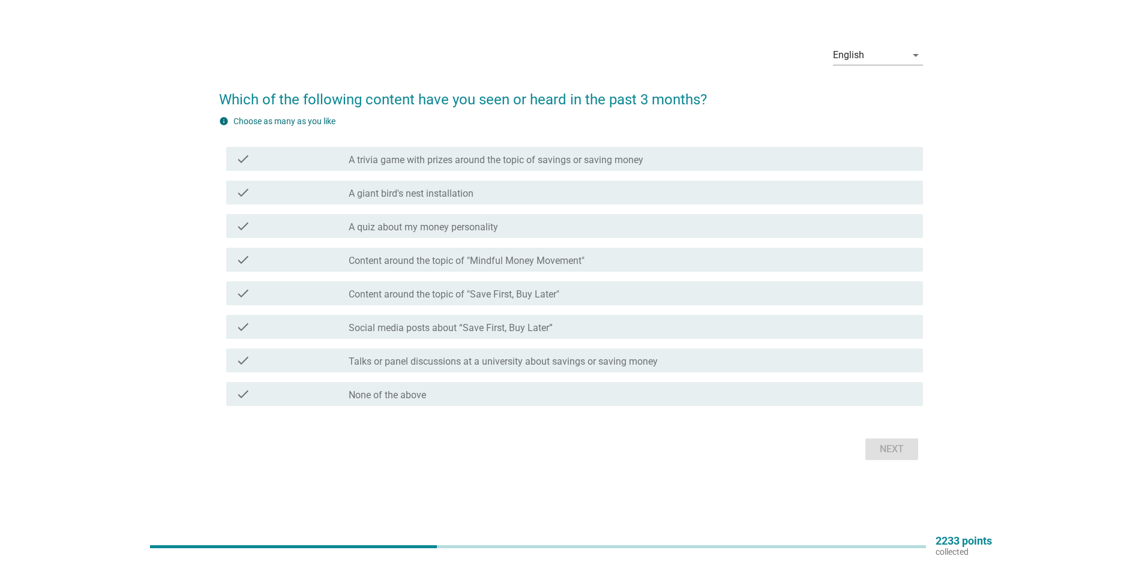
scroll to position [0, 0]
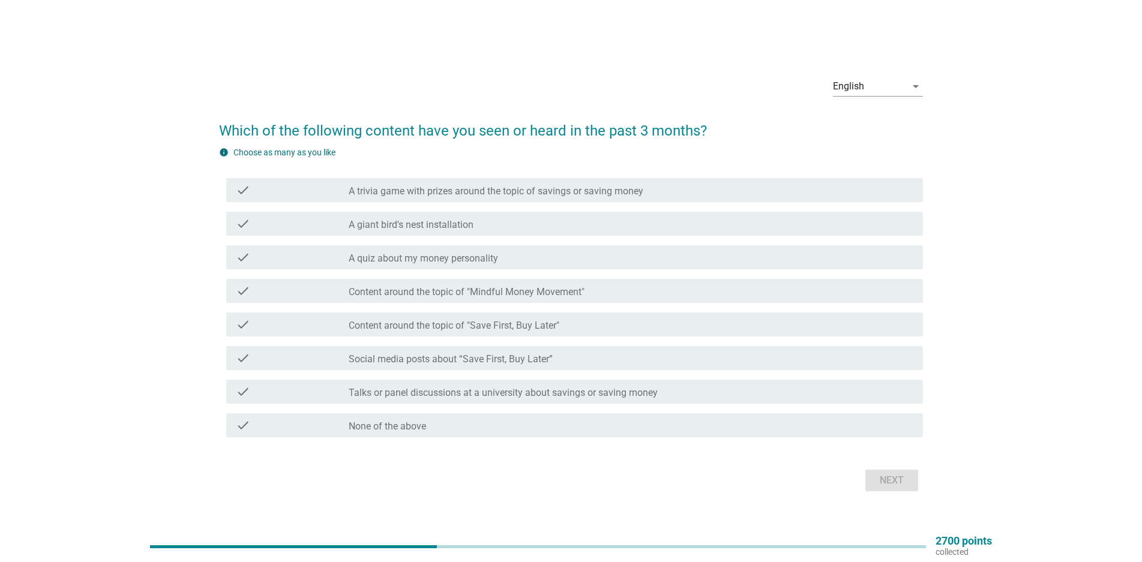
click at [536, 428] on div "check_box_outline_blank None of the above" at bounding box center [631, 425] width 565 height 14
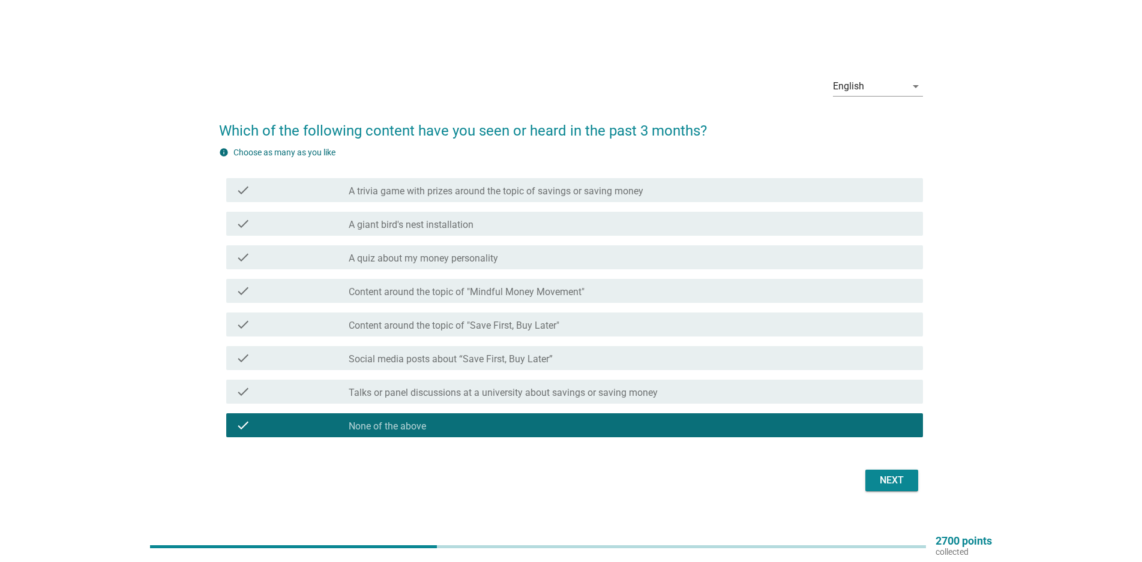
click at [879, 484] on div "Next" at bounding box center [892, 480] width 34 height 14
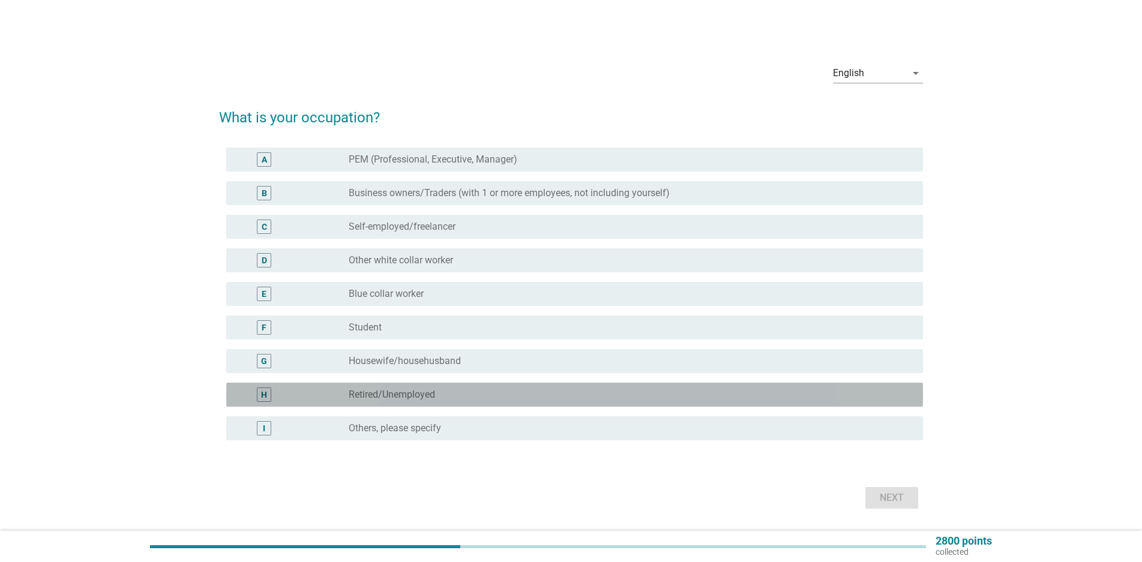
click at [436, 397] on div "radio_button_unchecked Retired/Unemployed" at bounding box center [626, 395] width 555 height 12
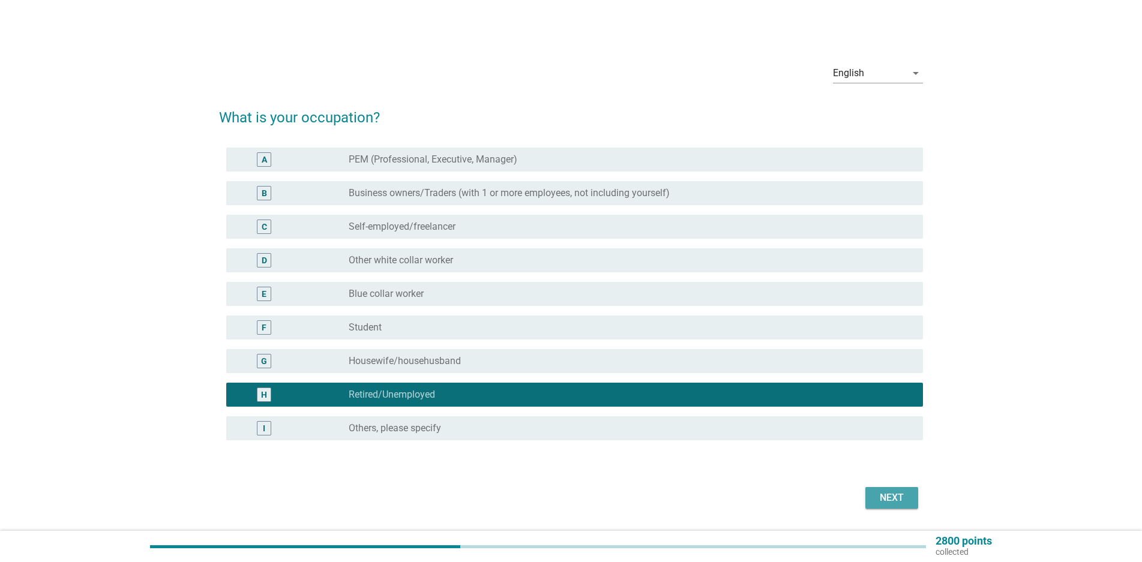
click at [897, 497] on div "Next" at bounding box center [892, 498] width 34 height 14
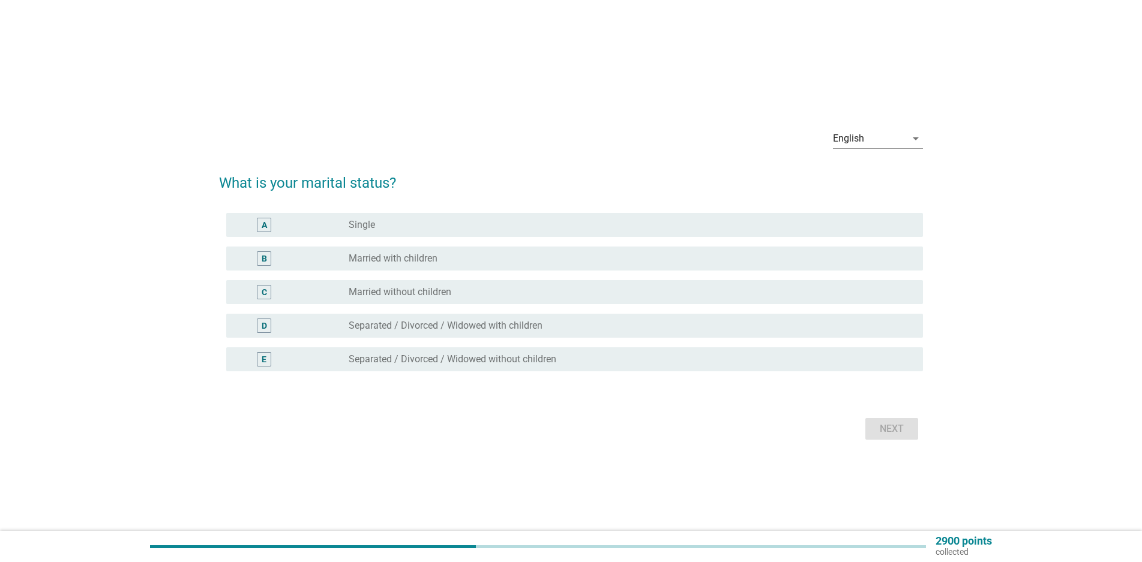
click at [513, 261] on div "radio_button_unchecked Married with children" at bounding box center [626, 259] width 555 height 12
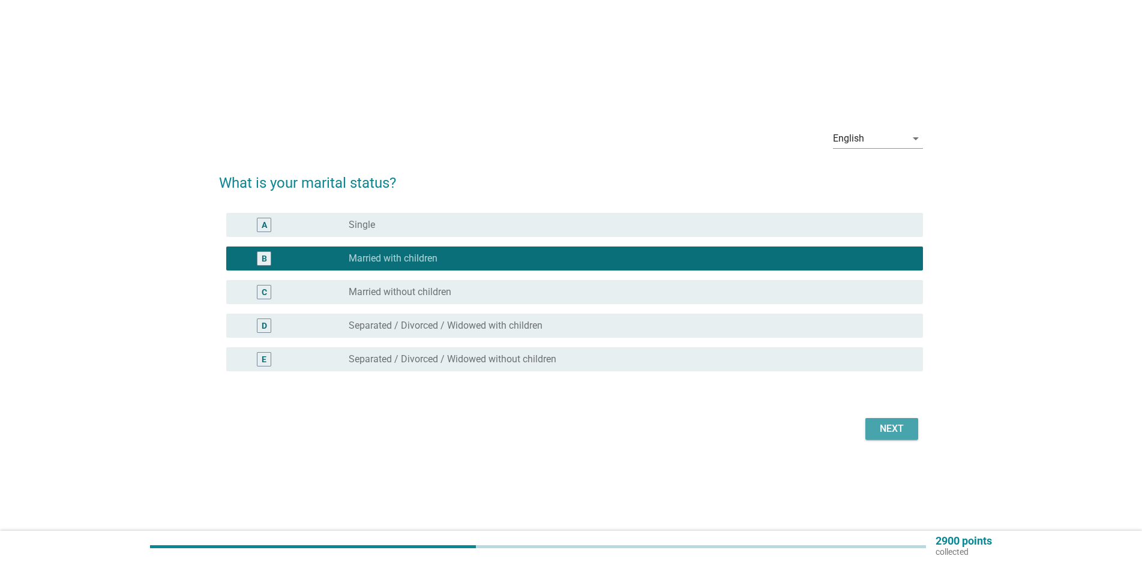
click at [876, 430] on div "Next" at bounding box center [892, 429] width 34 height 14
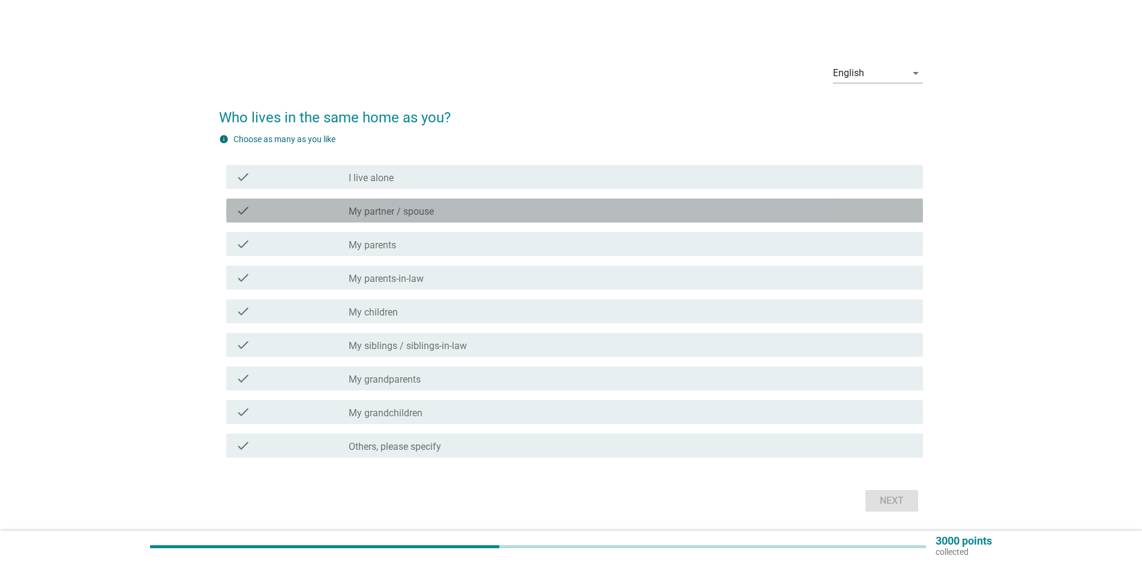
click at [485, 210] on div "check_box_outline_blank My partner / spouse" at bounding box center [631, 210] width 565 height 14
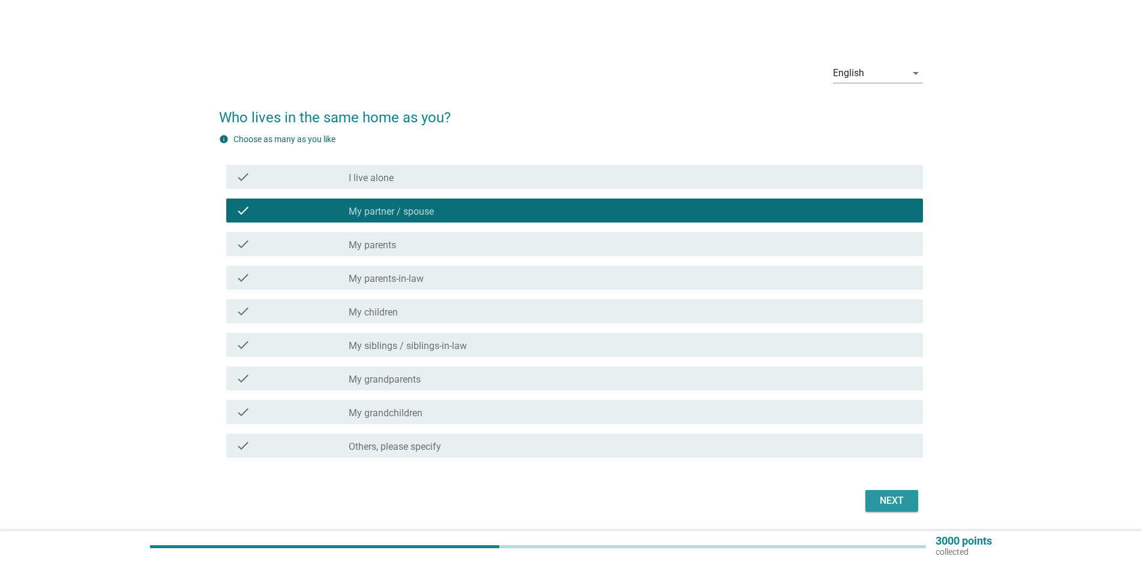
drag, startPoint x: 882, startPoint y: 499, endPoint x: 454, endPoint y: 535, distance: 430.4
click at [448, 545] on div "English arrow_drop_down Who lives in the same home as you? info Choose as many …" at bounding box center [571, 284] width 1142 height 569
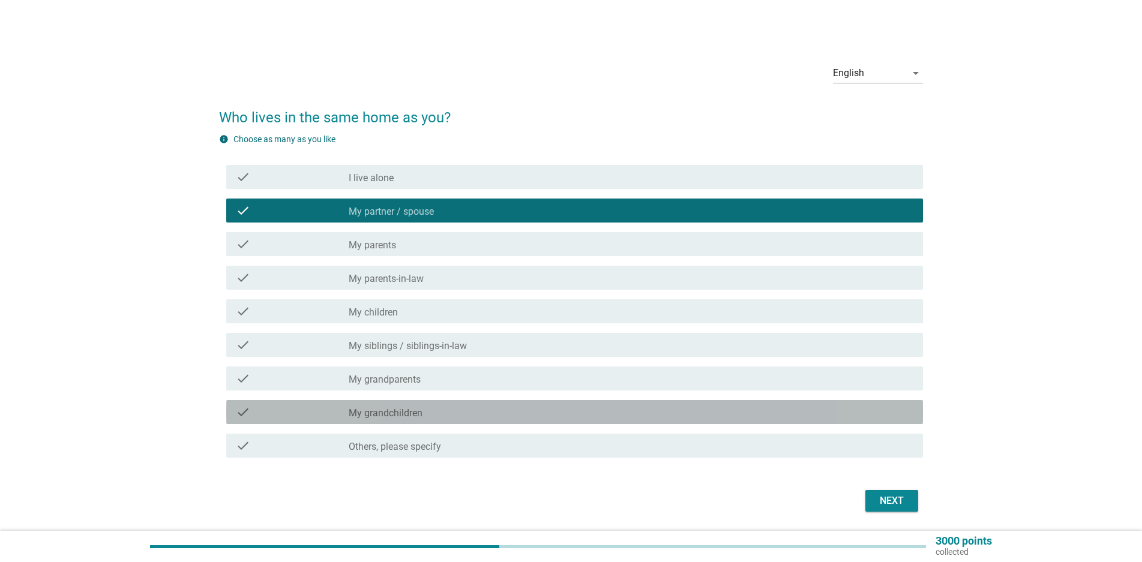
click at [488, 412] on div "check_box_outline_blank My grandchildren" at bounding box center [631, 412] width 565 height 14
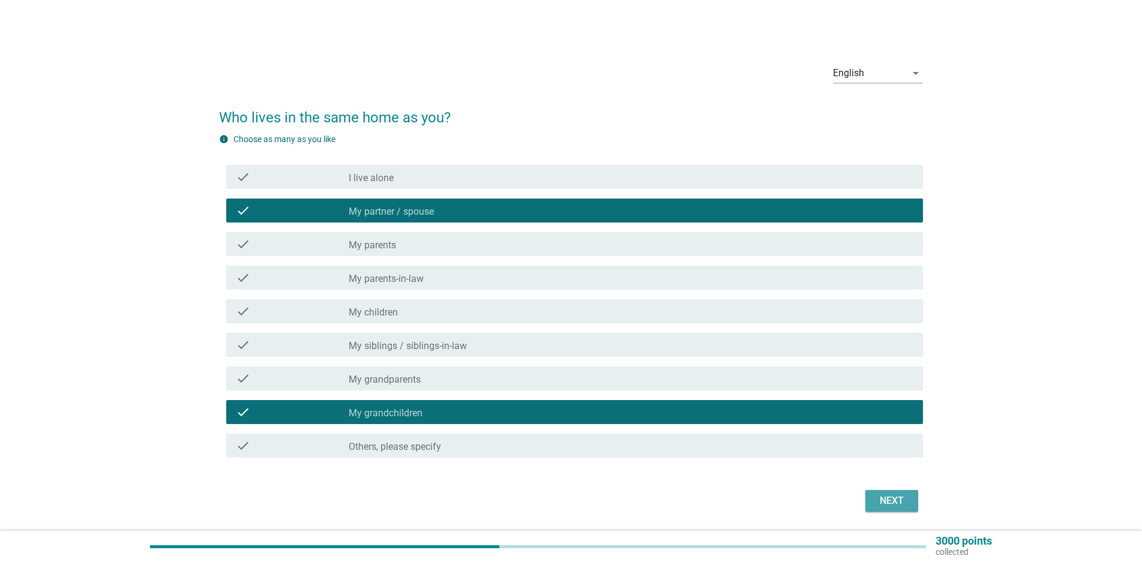
click at [893, 508] on div "Next" at bounding box center [892, 501] width 34 height 14
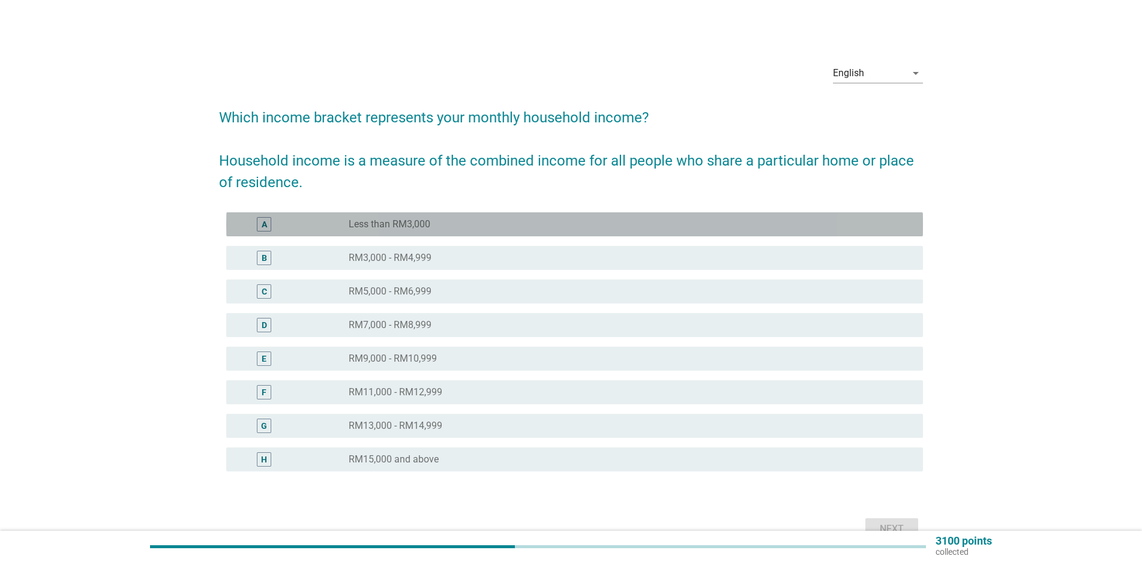
click at [444, 223] on div "radio_button_unchecked Less than RM3,000" at bounding box center [626, 224] width 555 height 12
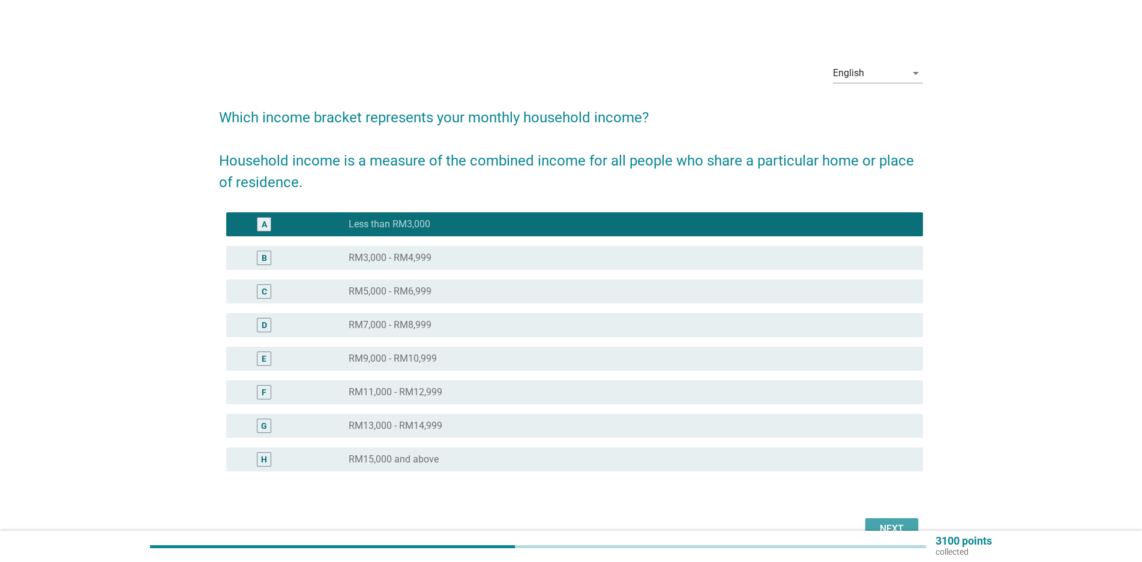
click at [888, 524] on div "Next" at bounding box center [892, 529] width 34 height 14
